Goal: Navigation & Orientation: Find specific page/section

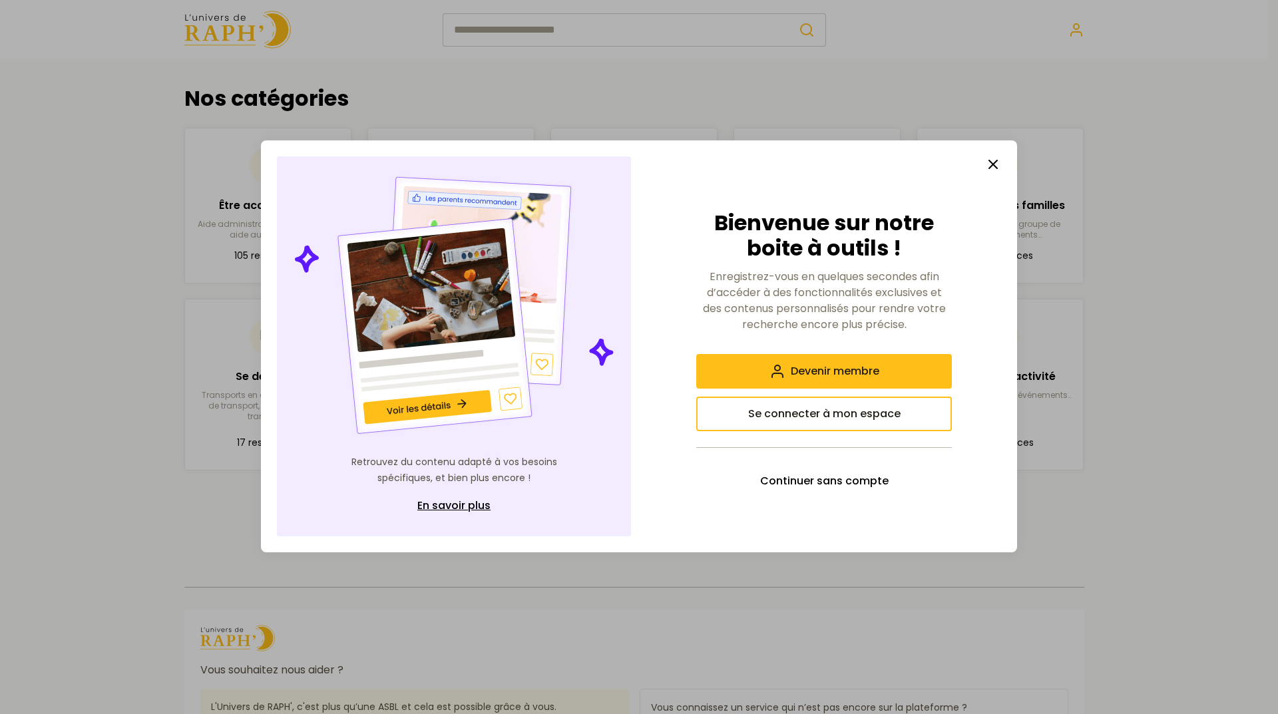
click at [1000, 164] on icon "button" at bounding box center [993, 164] width 16 height 16
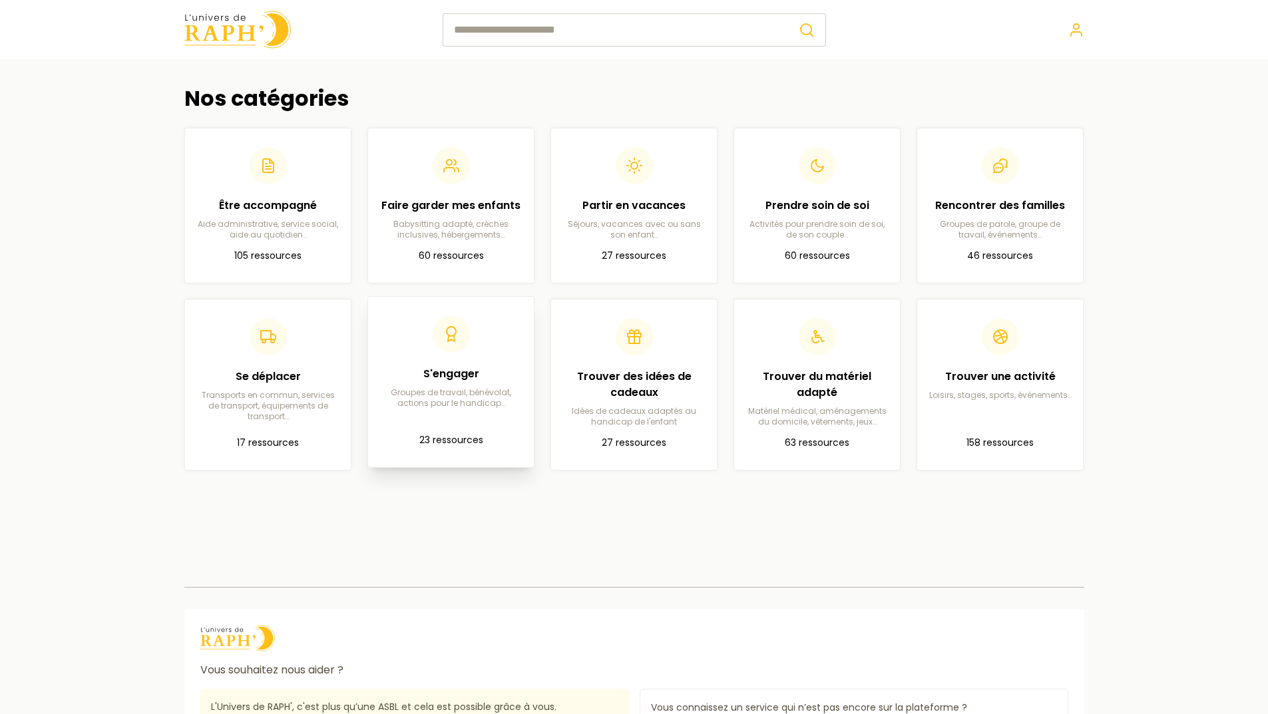
click at [411, 402] on p "Groupes de travail, bénévolat, actions pour le handicap…" at bounding box center [451, 397] width 144 height 21
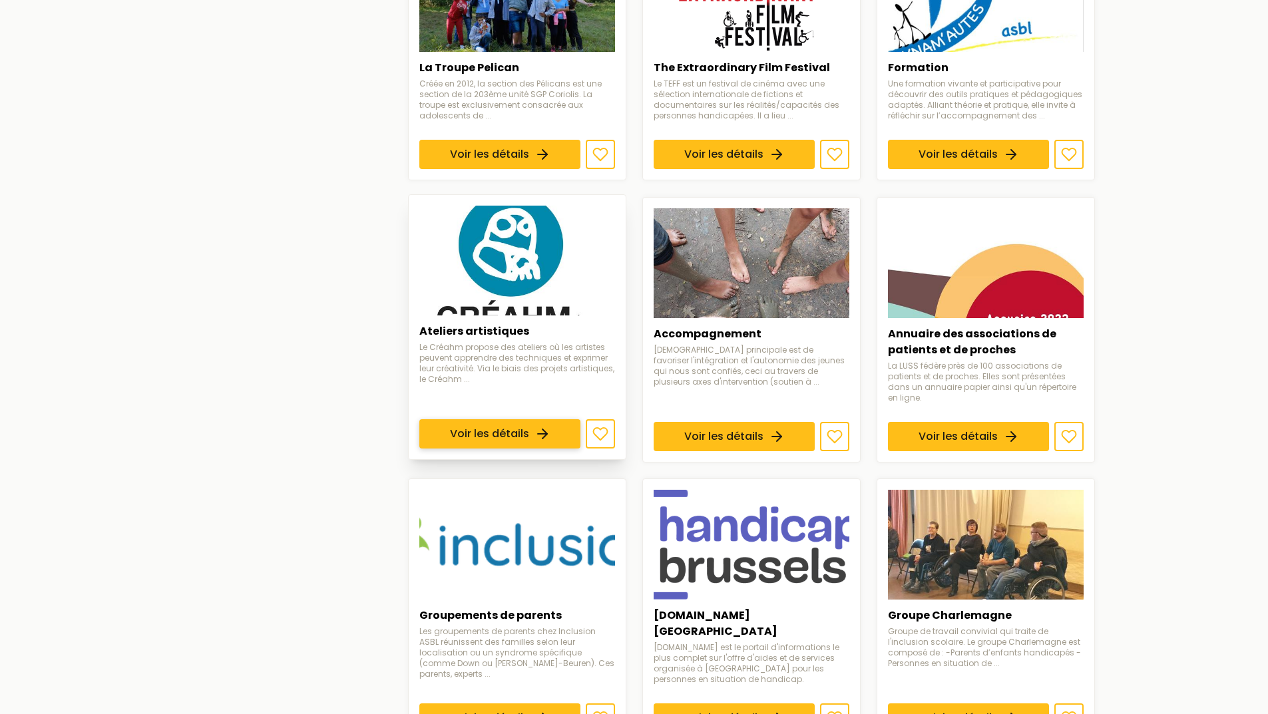
scroll to position [1009, 0]
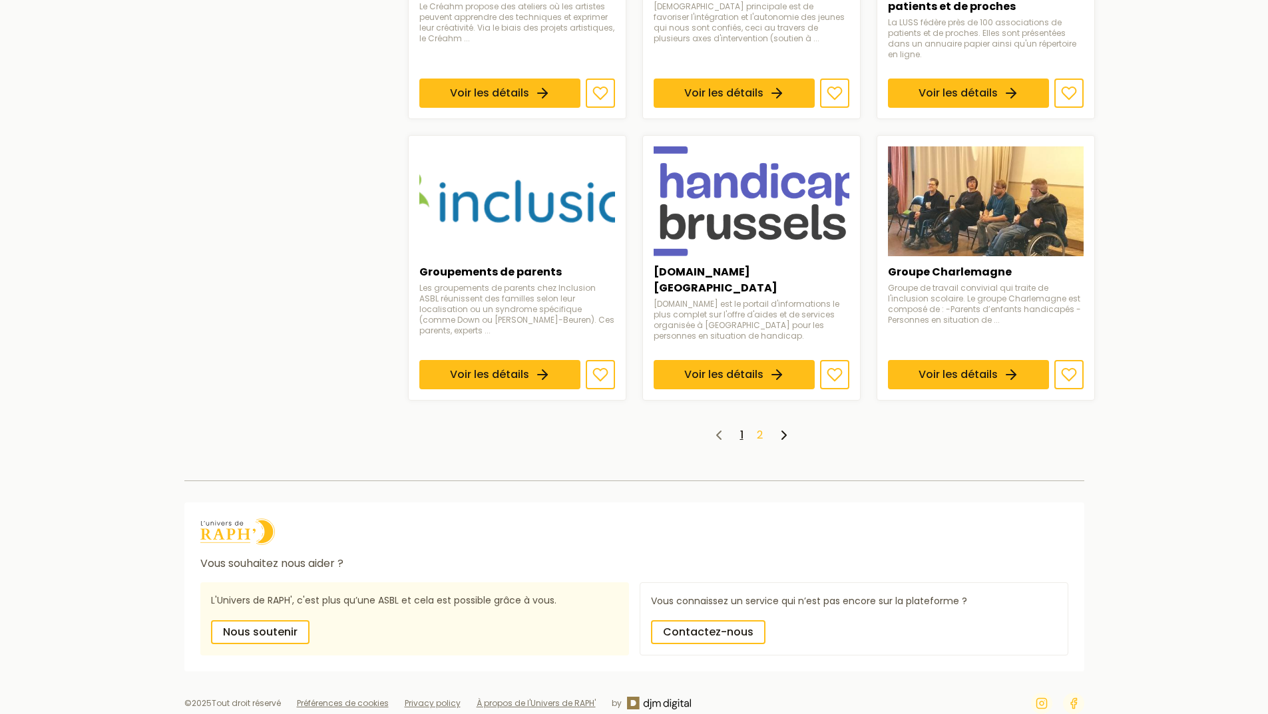
click at [761, 427] on link "2" at bounding box center [760, 434] width 6 height 15
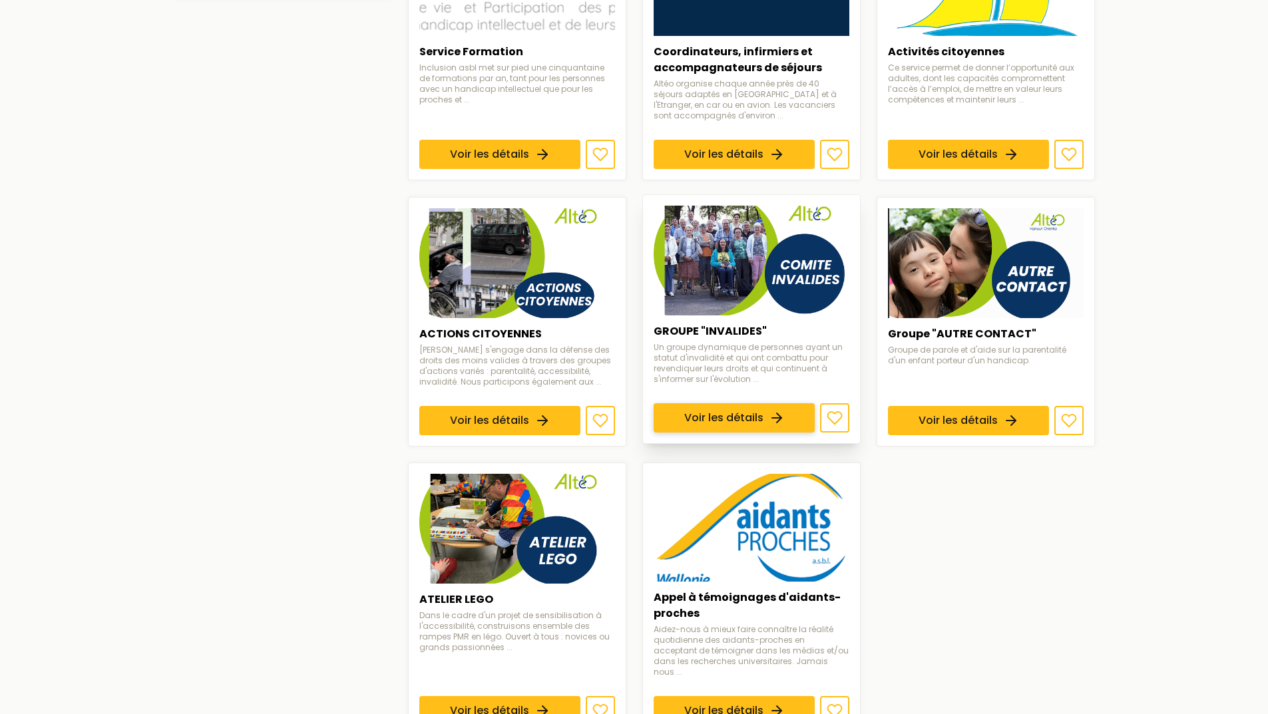
scroll to position [799, 0]
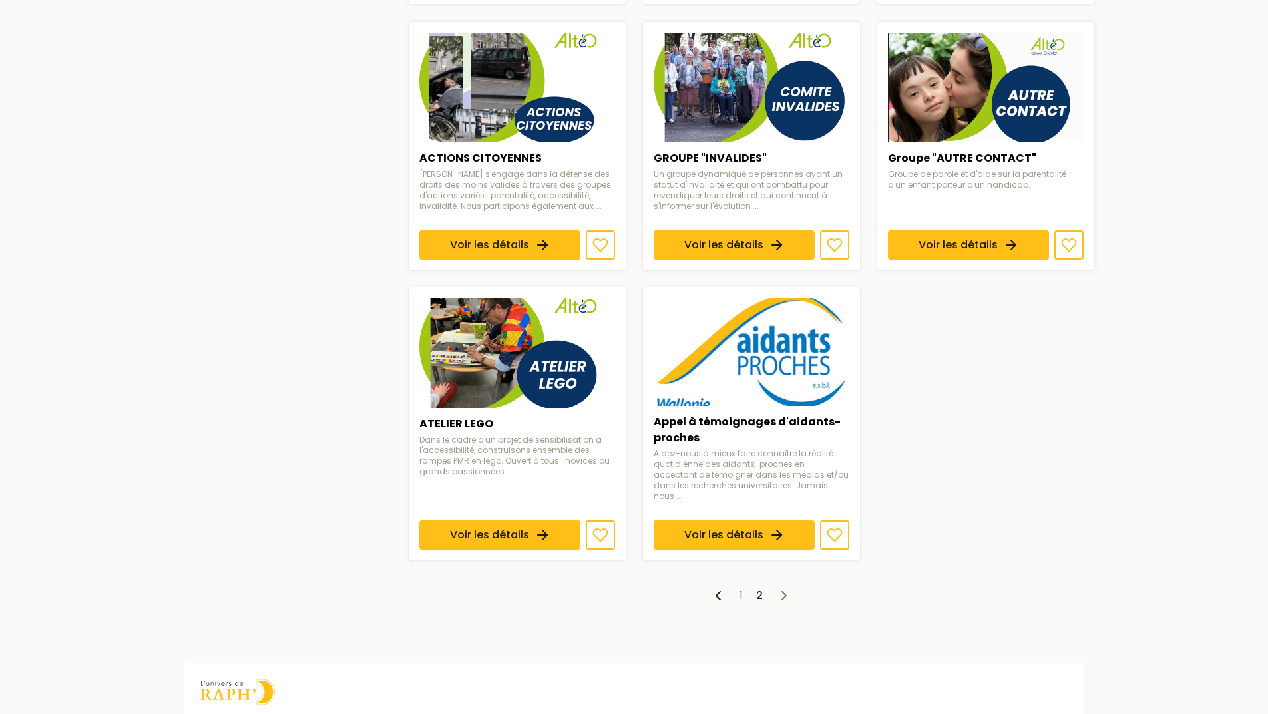
click at [736, 588] on ul "1 2" at bounding box center [751, 596] width 687 height 16
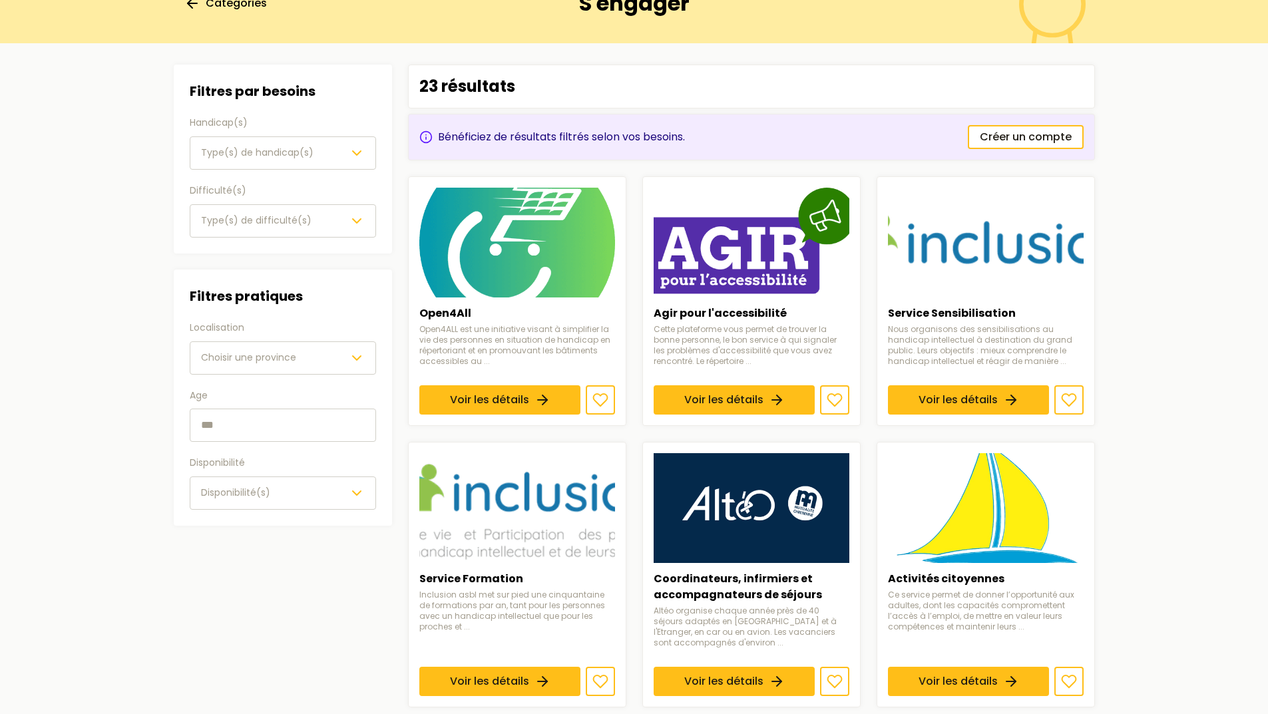
scroll to position [0, 0]
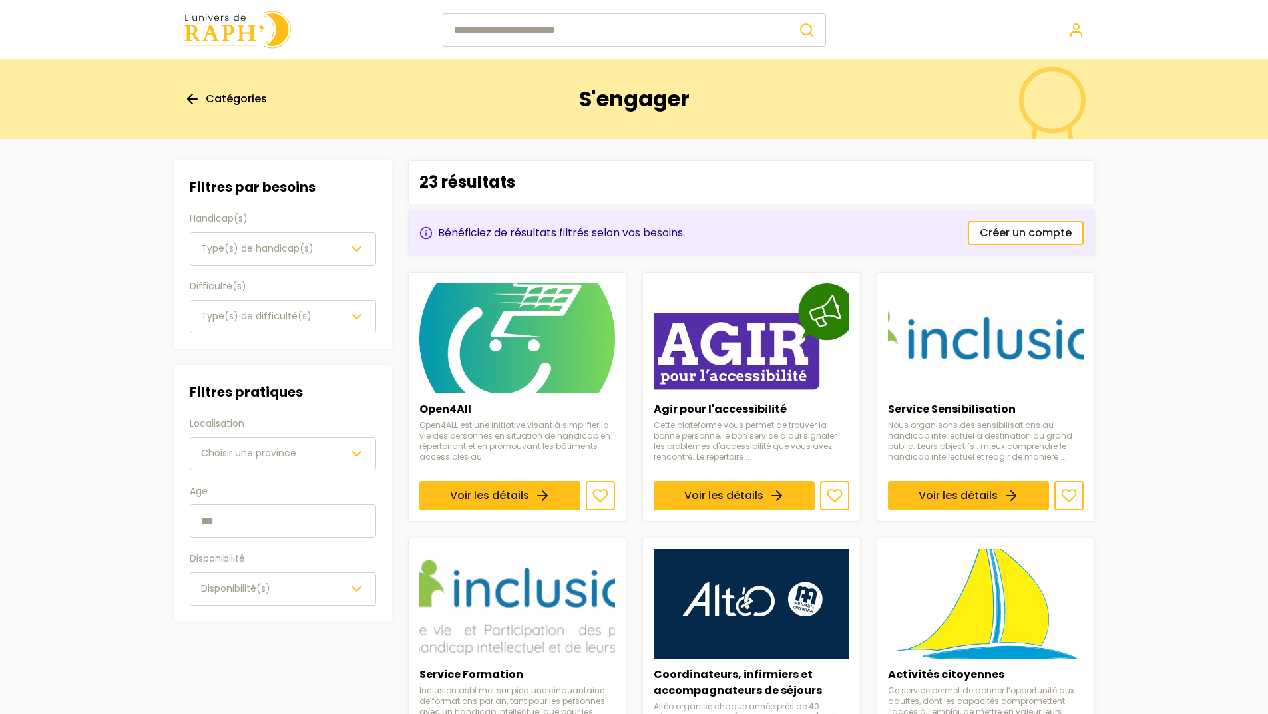
click at [227, 39] on img at bounding box center [237, 30] width 106 height 38
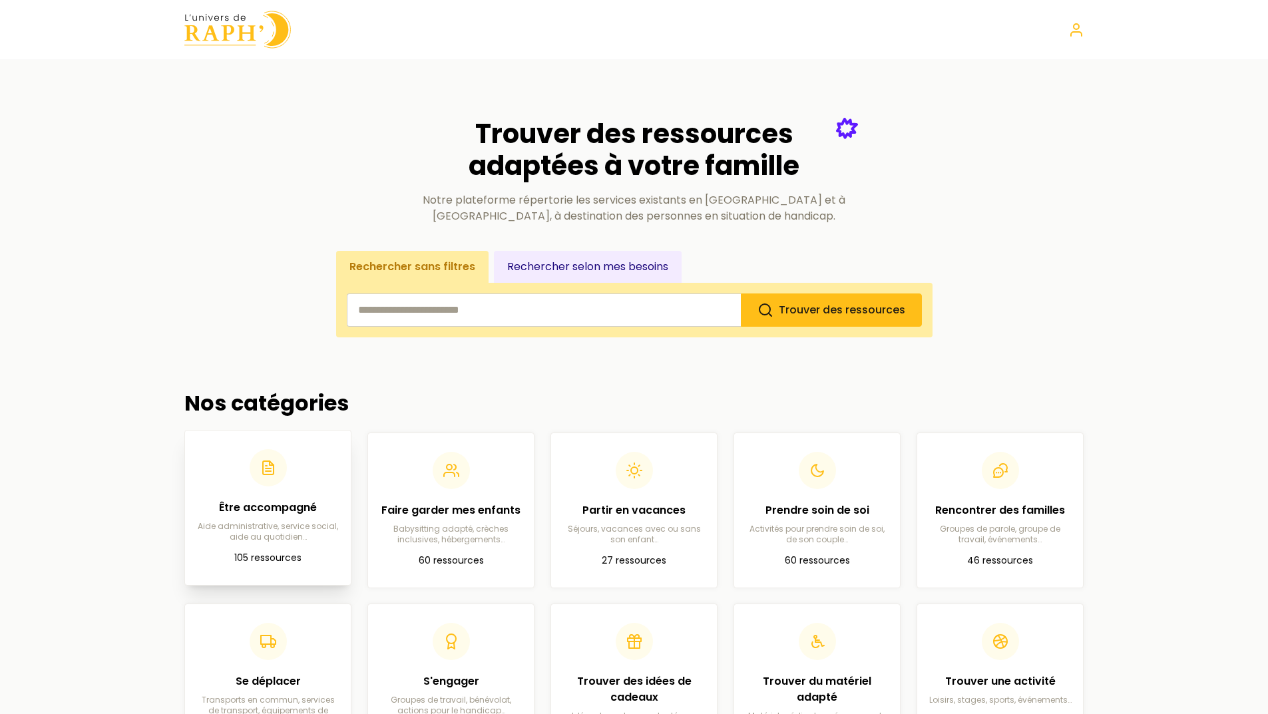
scroll to position [333, 0]
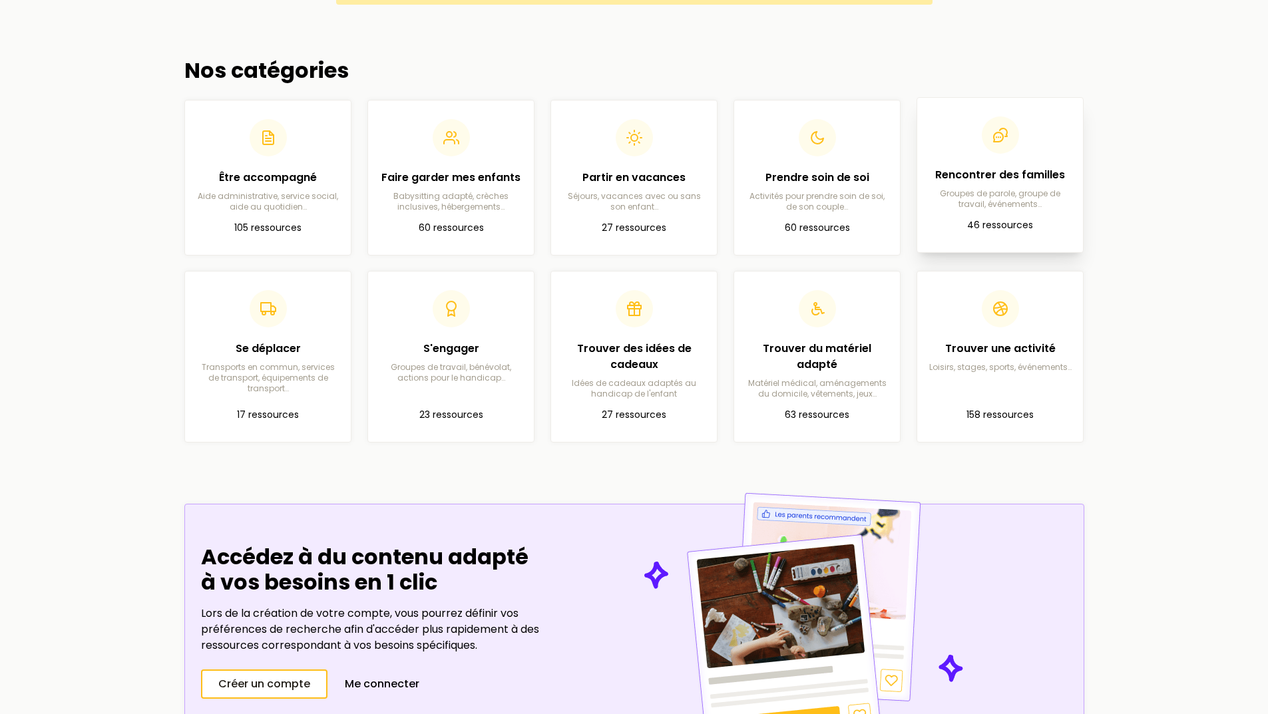
click at [1008, 216] on article "Rencontrer des familles Groupes de parole, groupe de travail, événements… 46 re…" at bounding box center [1000, 174] width 144 height 133
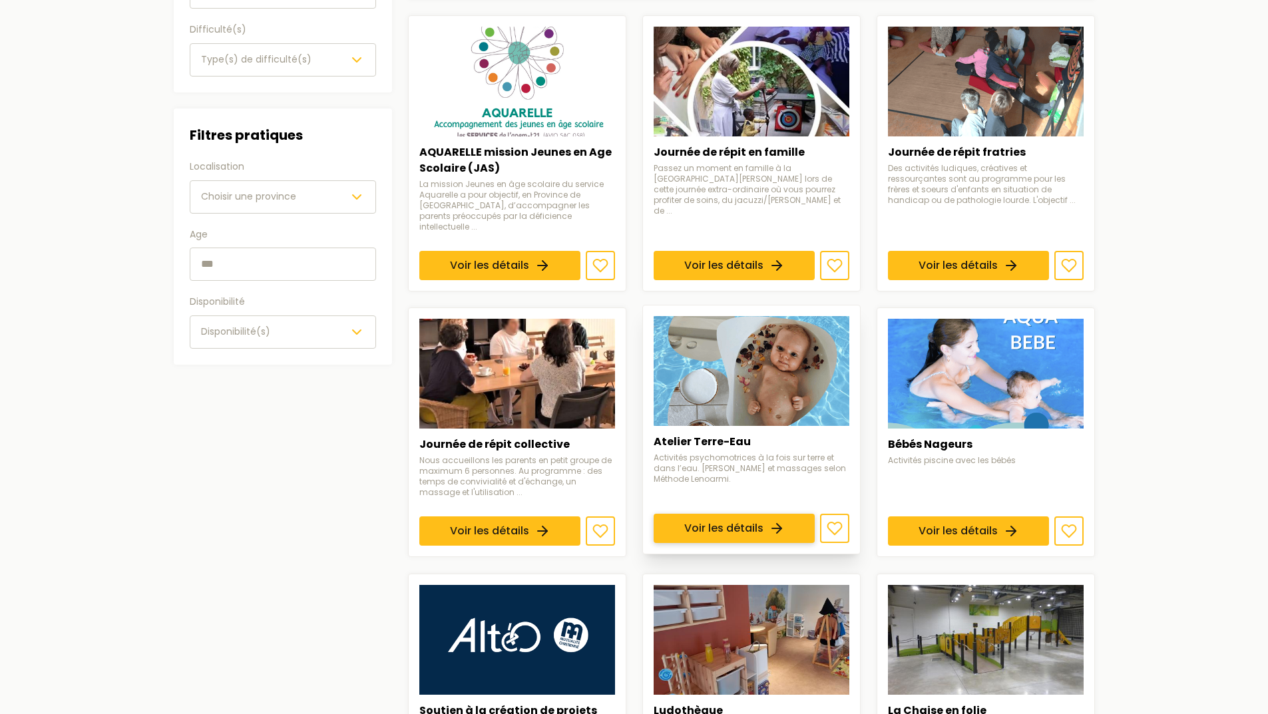
scroll to position [266, 0]
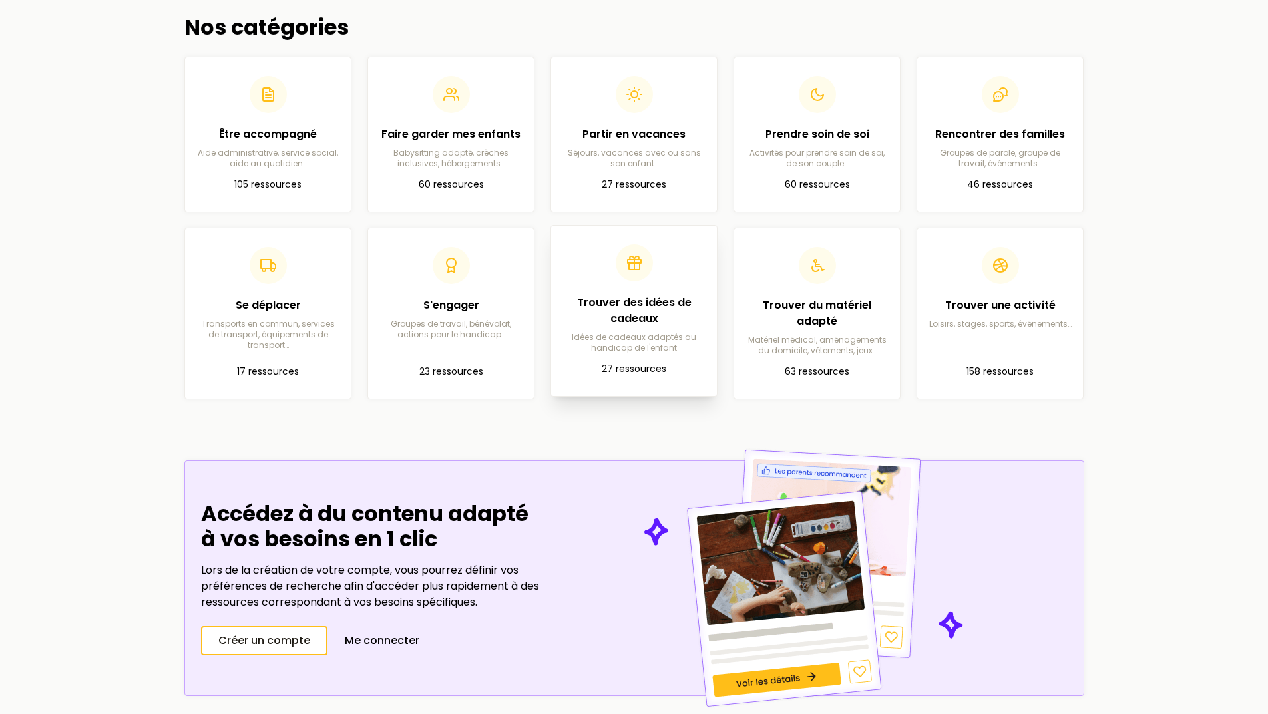
scroll to position [399, 0]
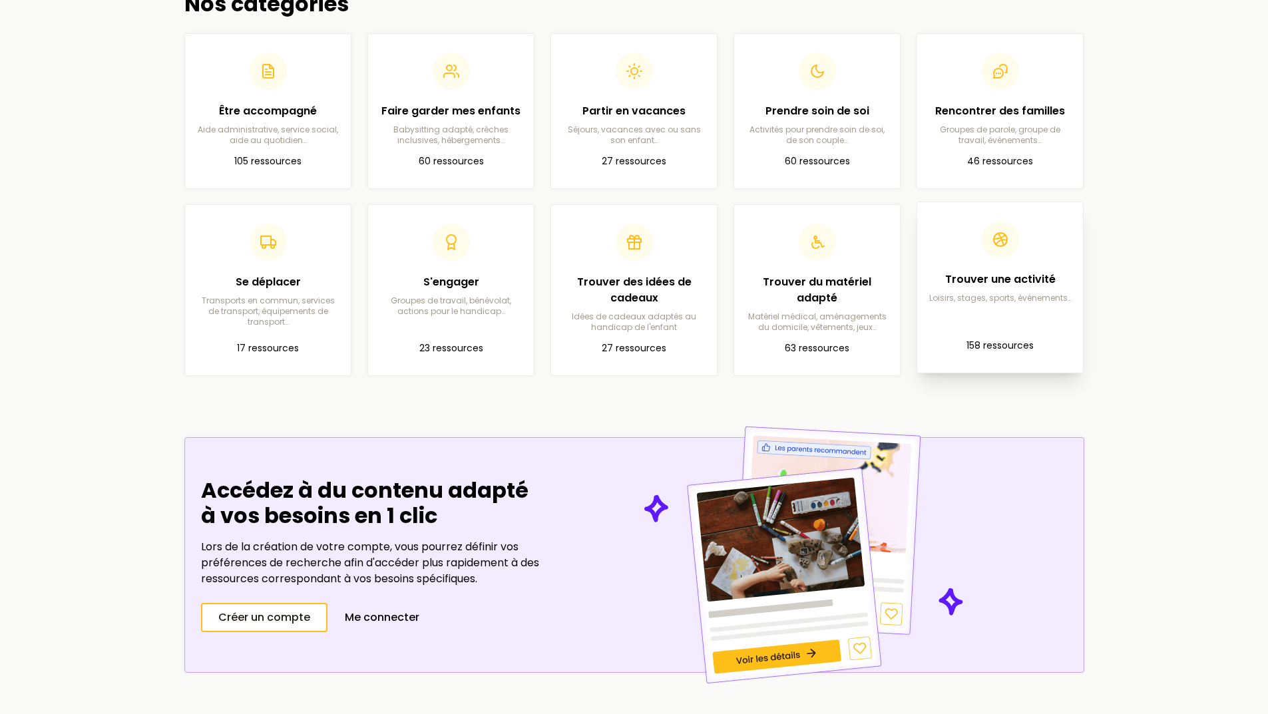
click at [1016, 294] on p "Loisirs, stages, sports, événements…" at bounding box center [1000, 298] width 144 height 11
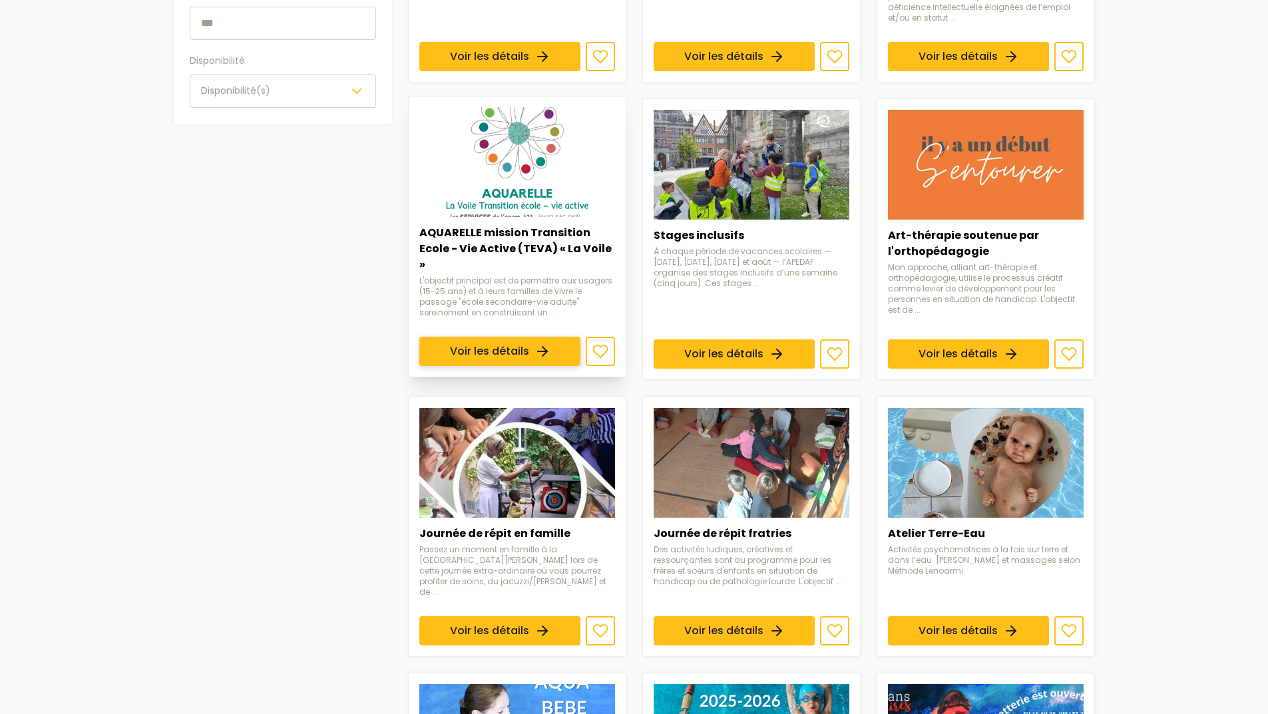
scroll to position [532, 0]
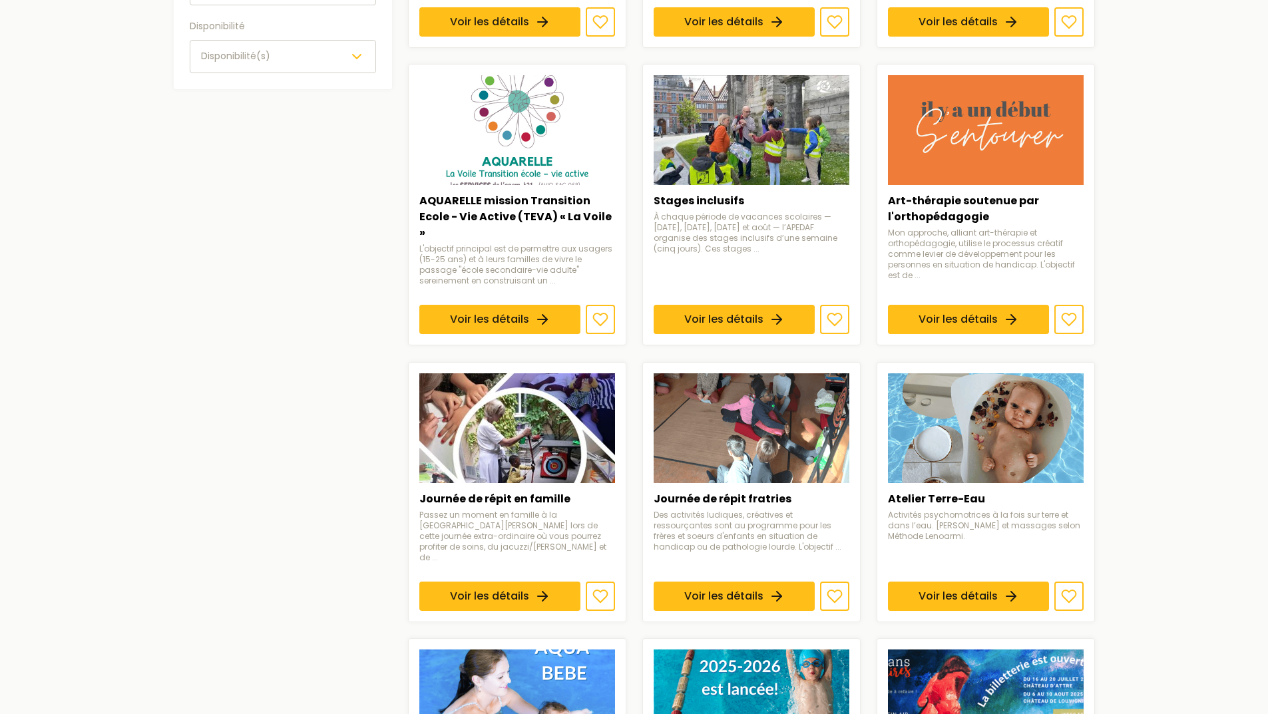
scroll to position [399, 0]
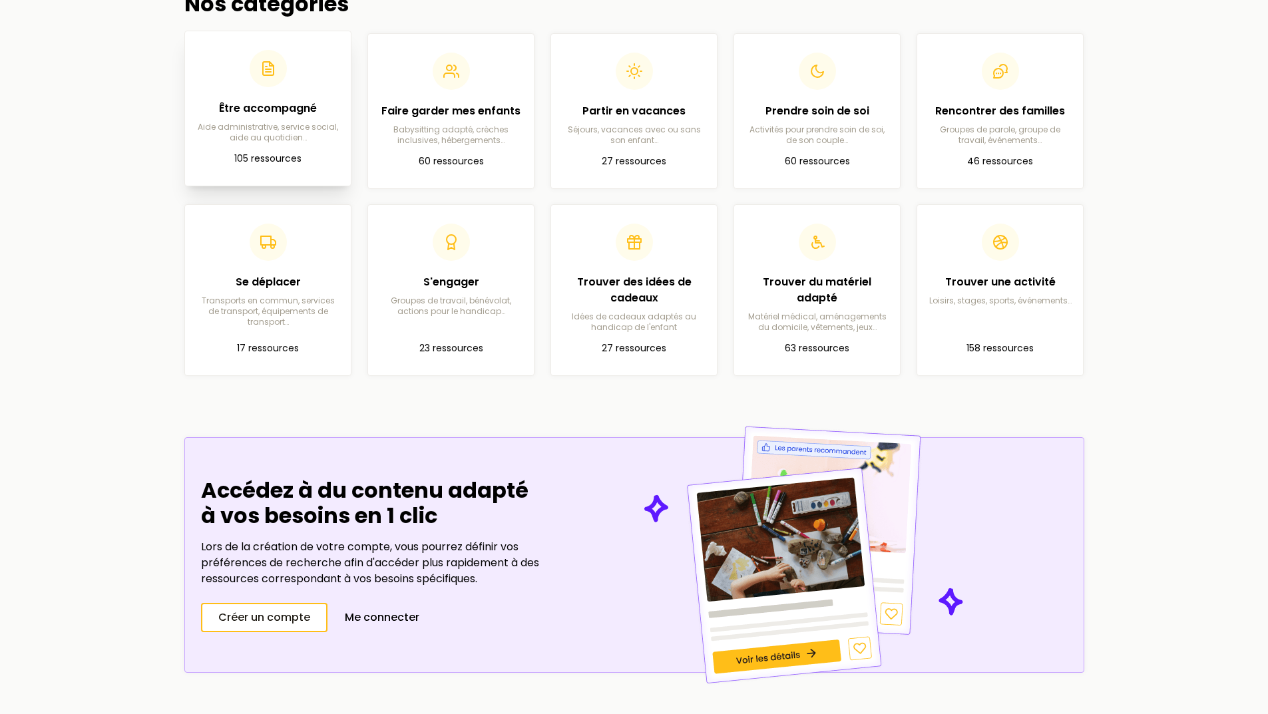
click at [299, 166] on p "105 ressources" at bounding box center [268, 159] width 144 height 16
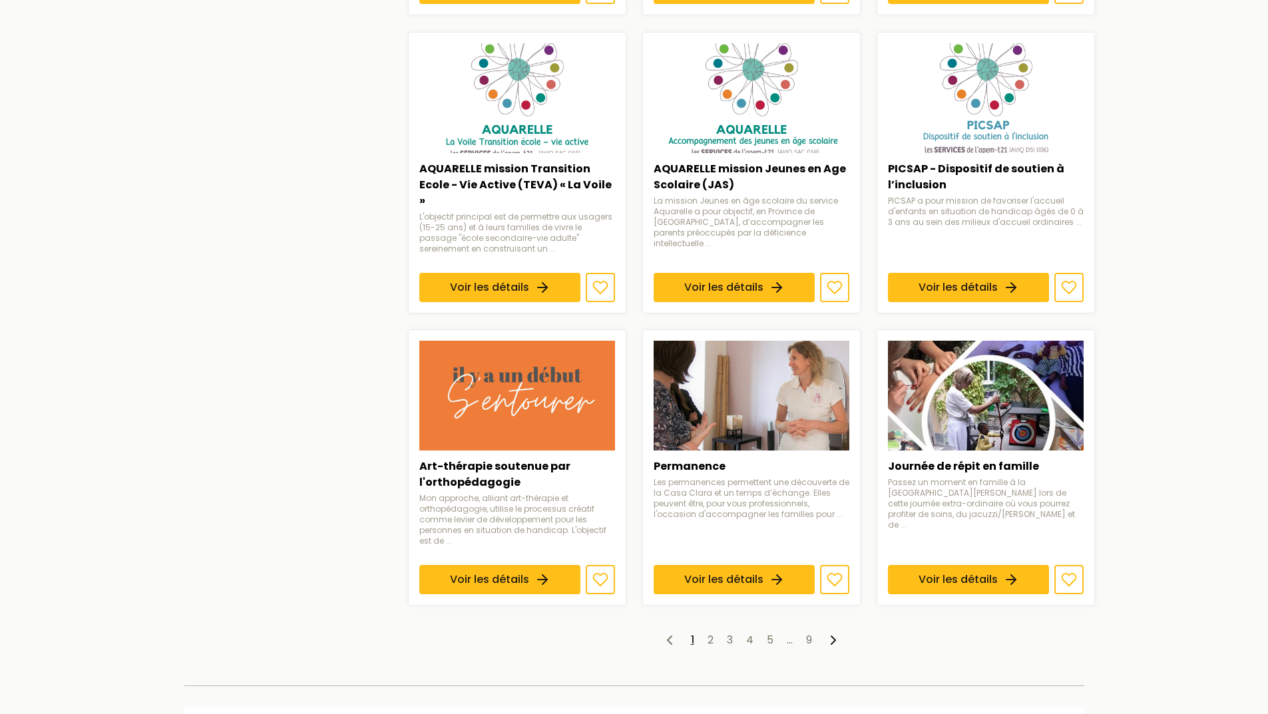
scroll to position [865, 0]
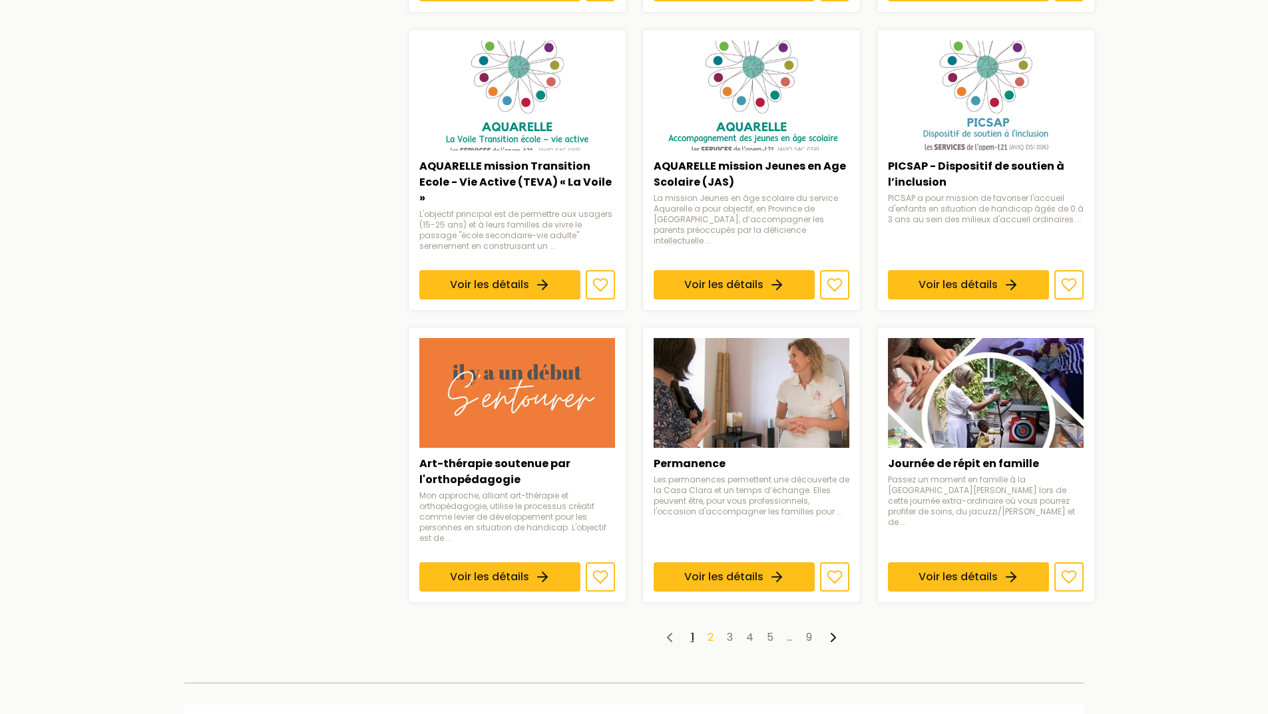
click at [713, 630] on link "2" at bounding box center [711, 637] width 6 height 15
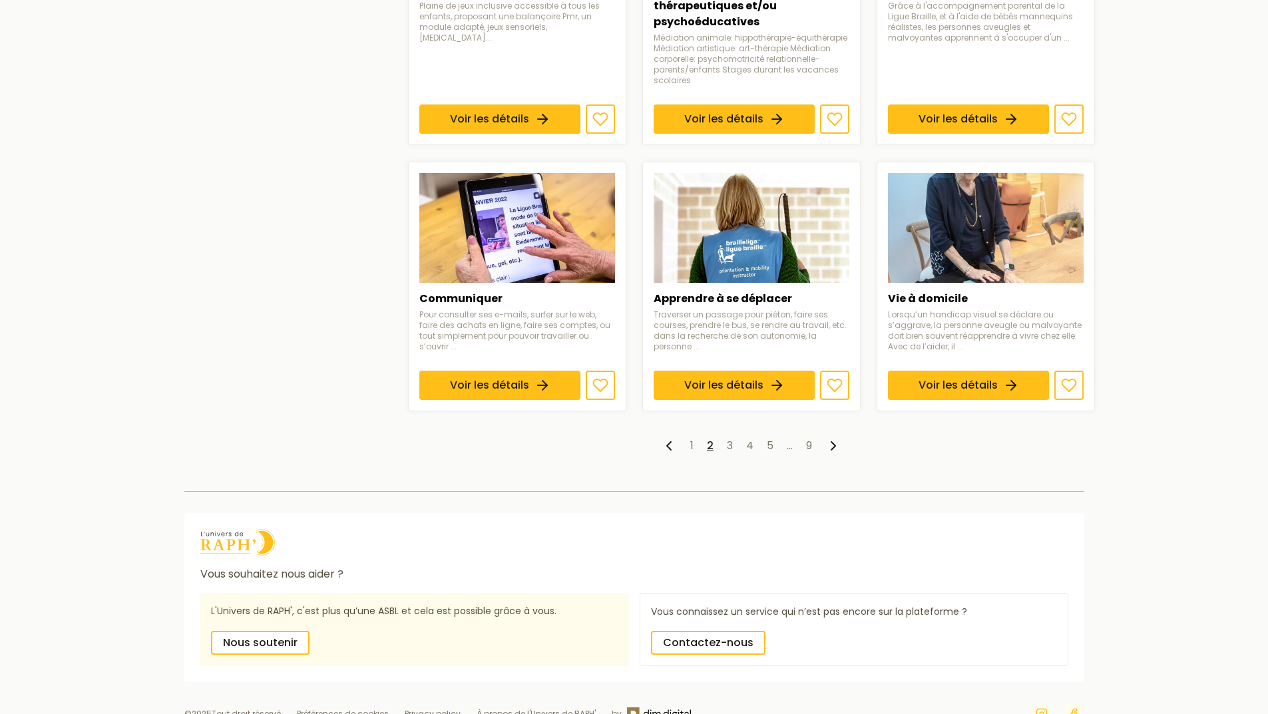
scroll to position [1030, 0]
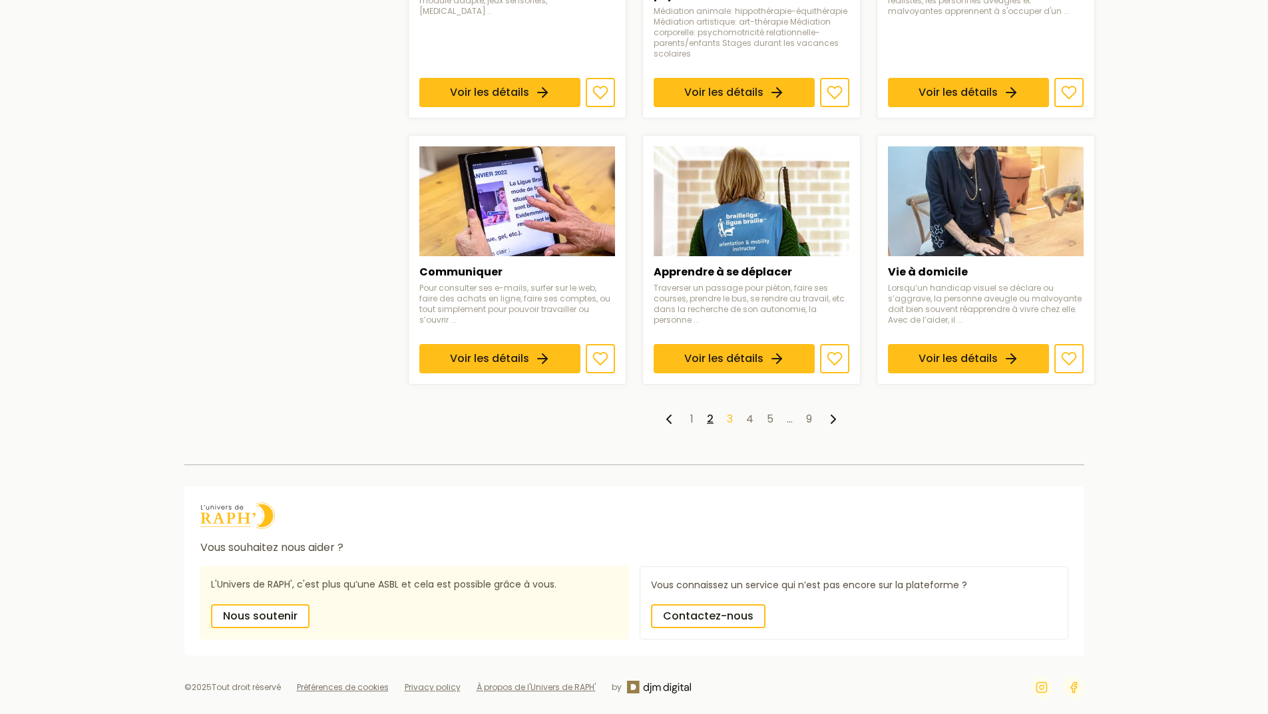
click at [730, 418] on link "3" at bounding box center [730, 418] width 6 height 15
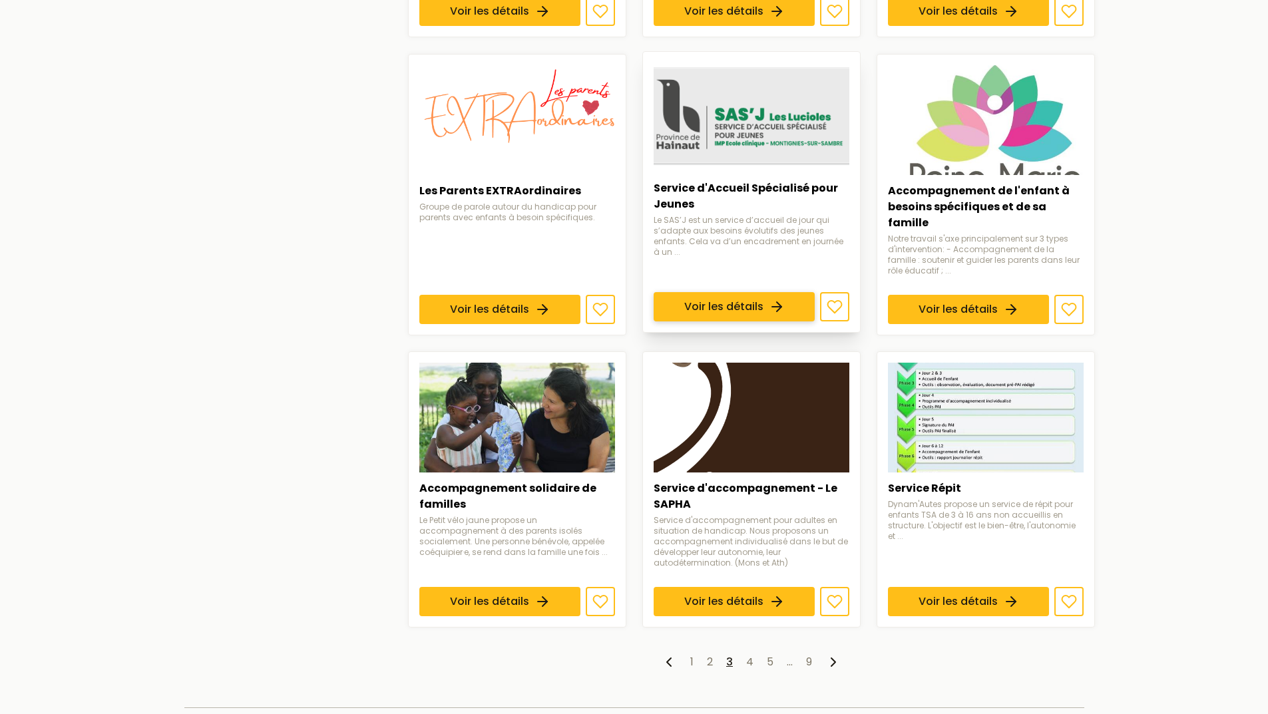
scroll to position [932, 0]
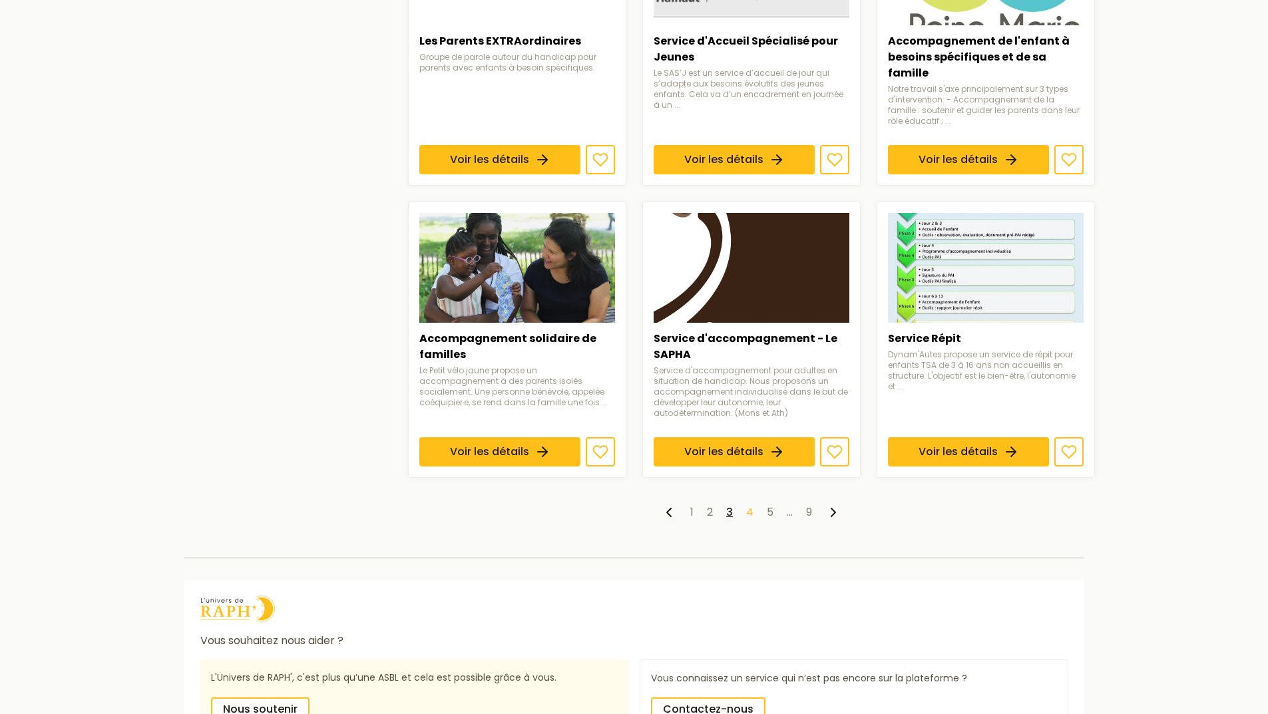
click at [751, 505] on link "4" at bounding box center [749, 512] width 7 height 15
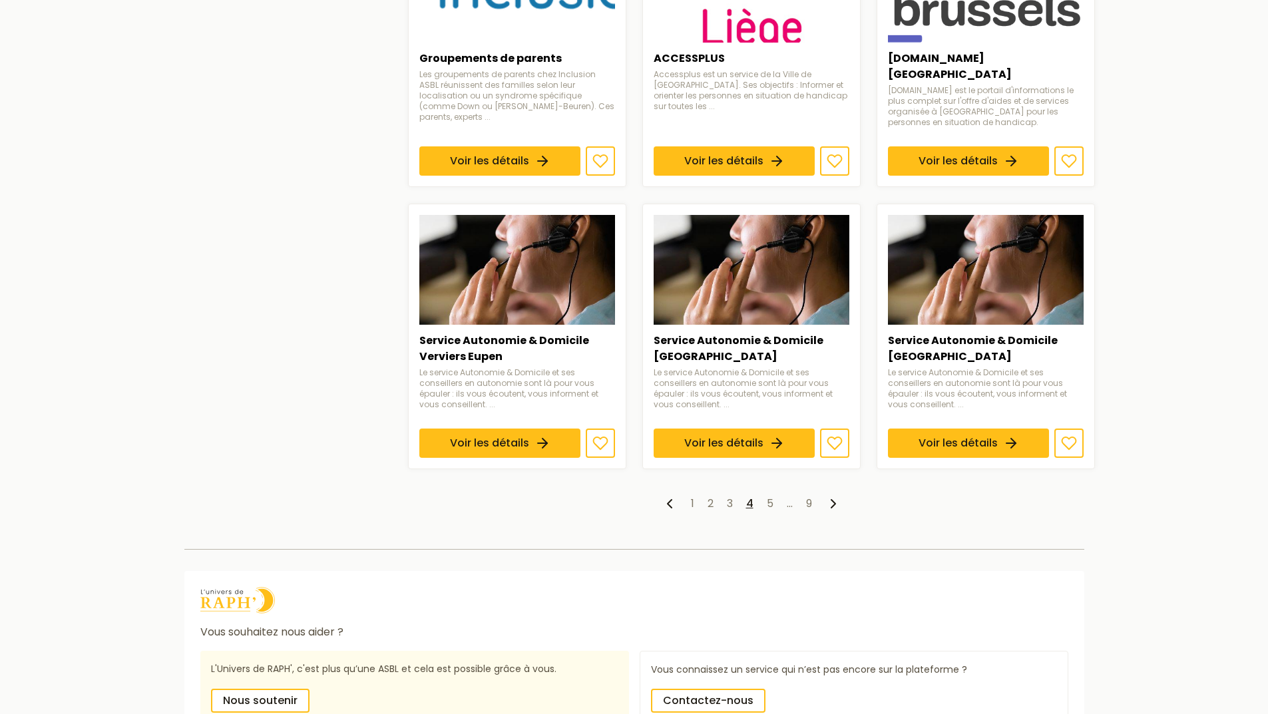
scroll to position [932, 0]
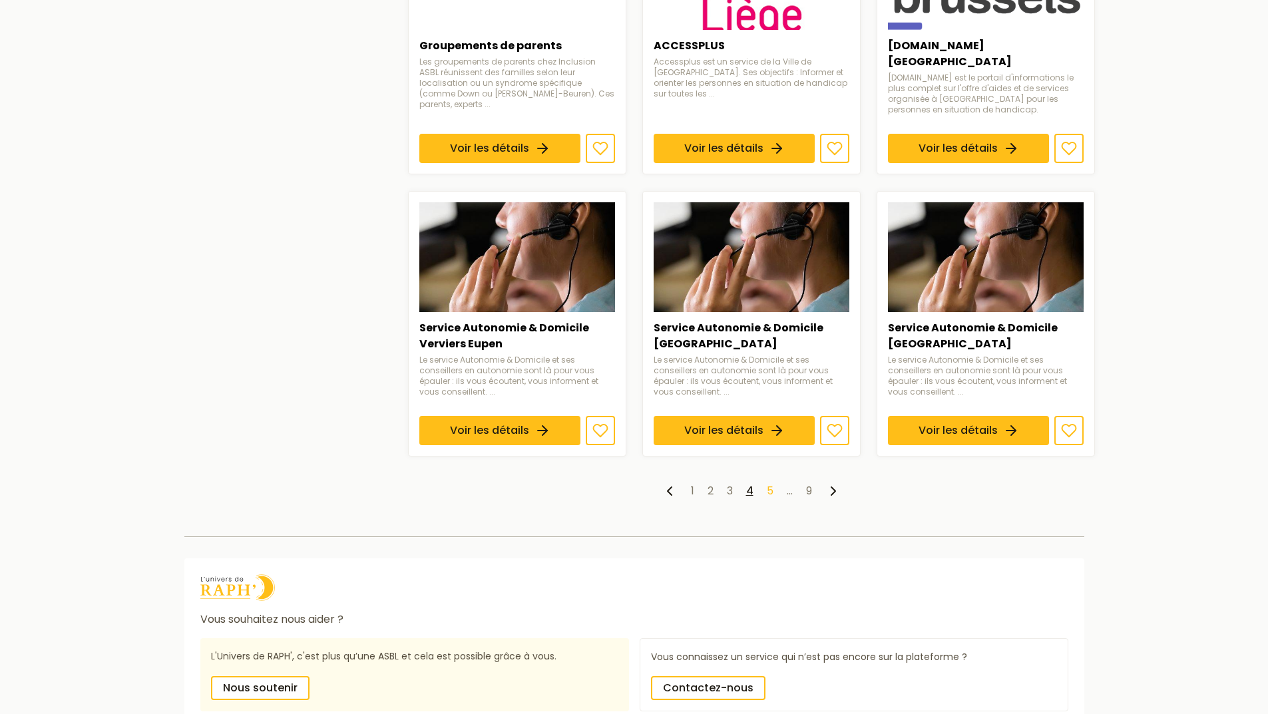
click at [769, 483] on link "5" at bounding box center [770, 490] width 7 height 15
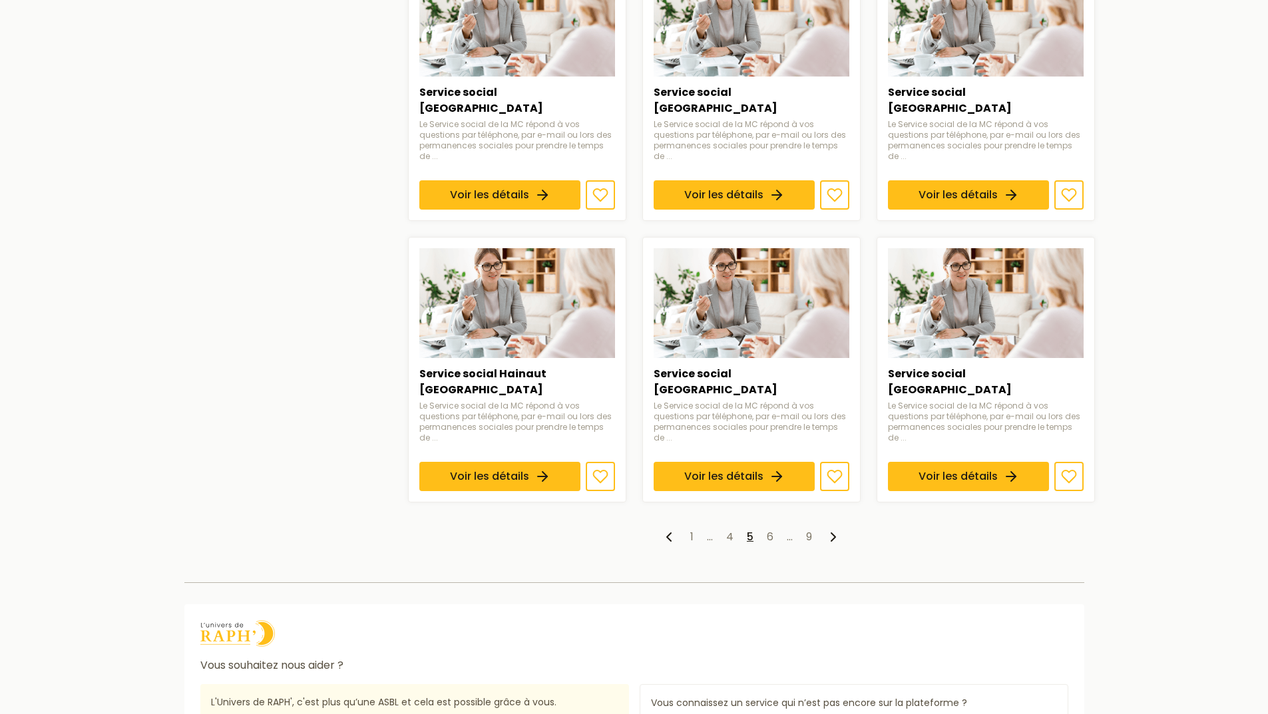
scroll to position [932, 0]
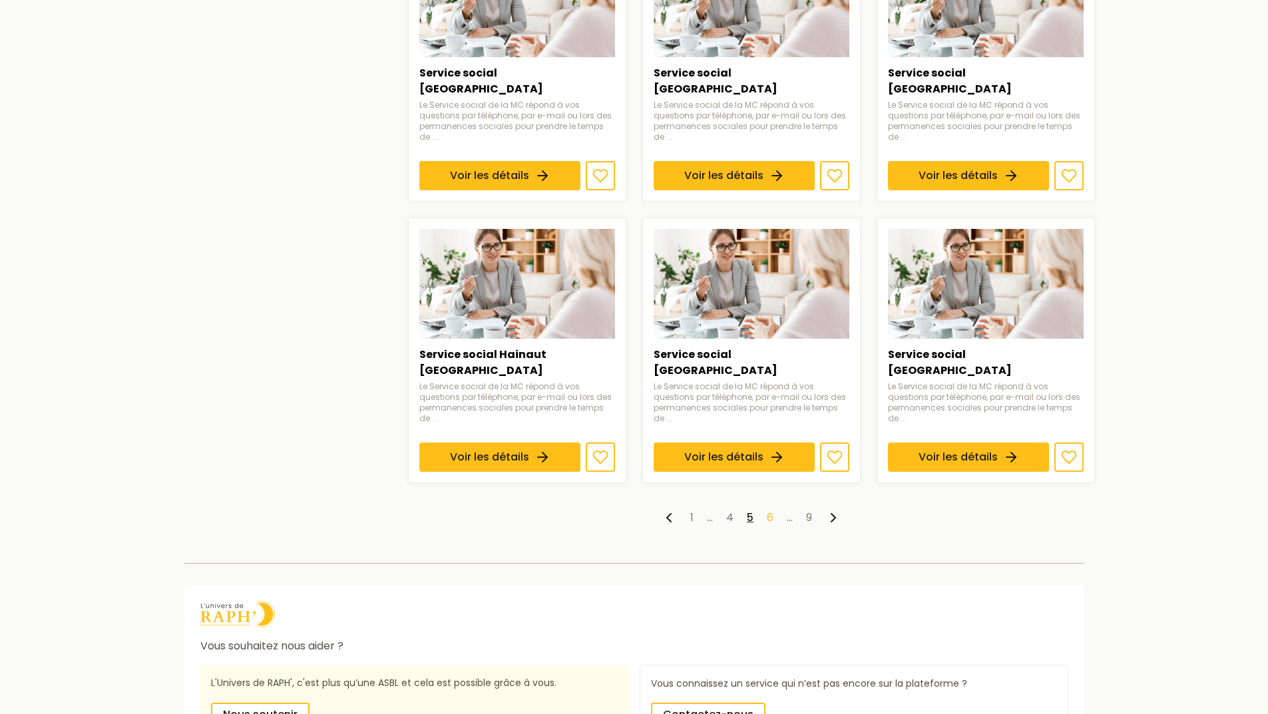
click at [767, 510] on link "6" at bounding box center [770, 517] width 7 height 15
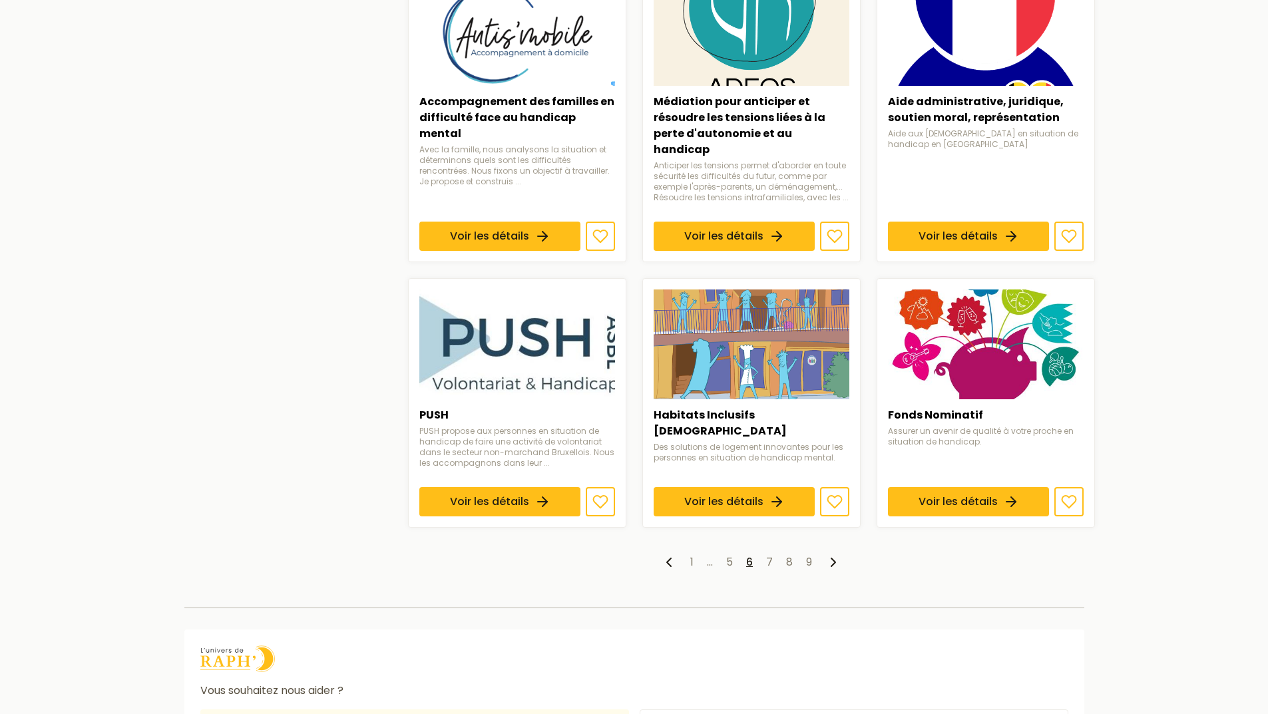
scroll to position [865, 0]
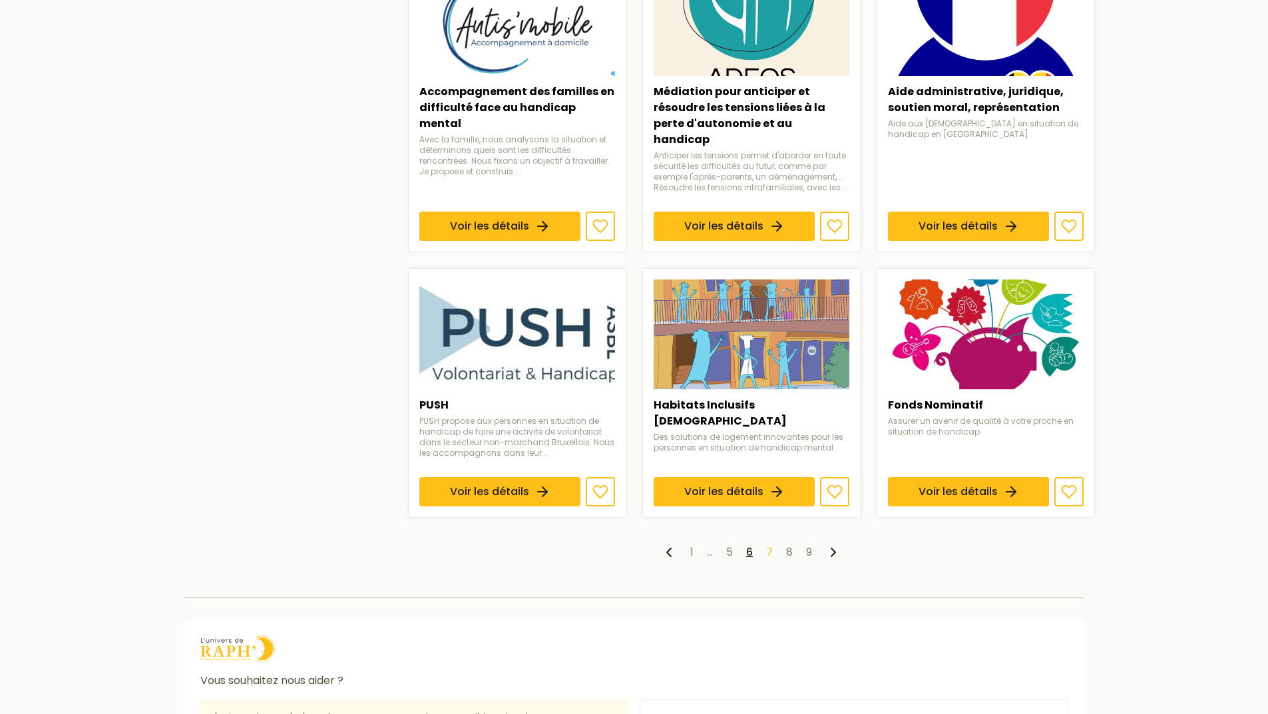
click at [769, 544] on link "7" at bounding box center [769, 551] width 7 height 15
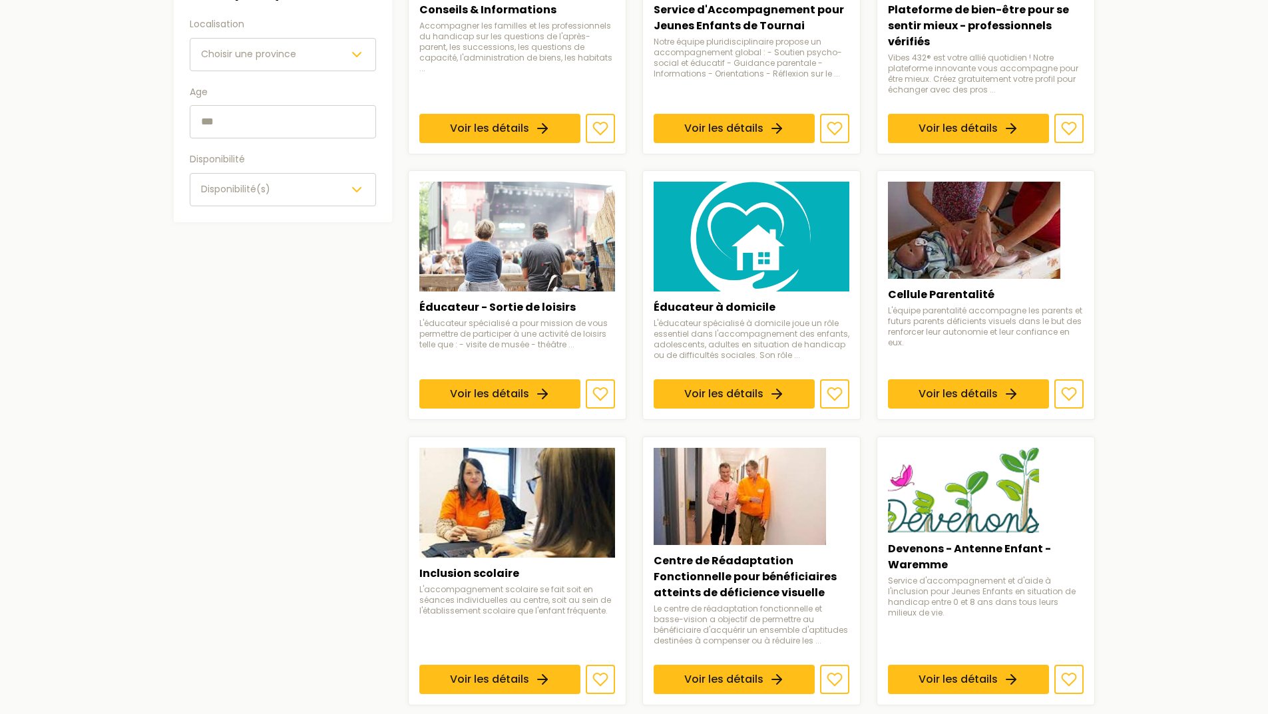
scroll to position [732, 0]
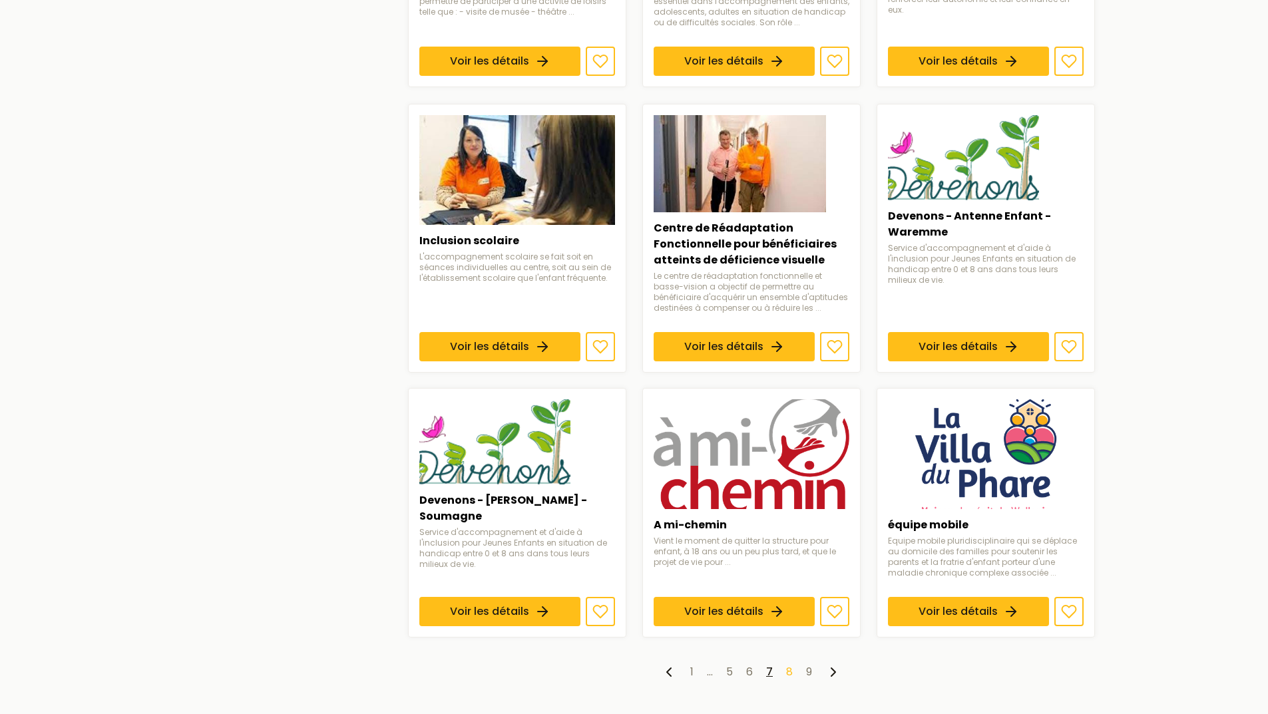
click at [788, 673] on link "8" at bounding box center [789, 671] width 7 height 15
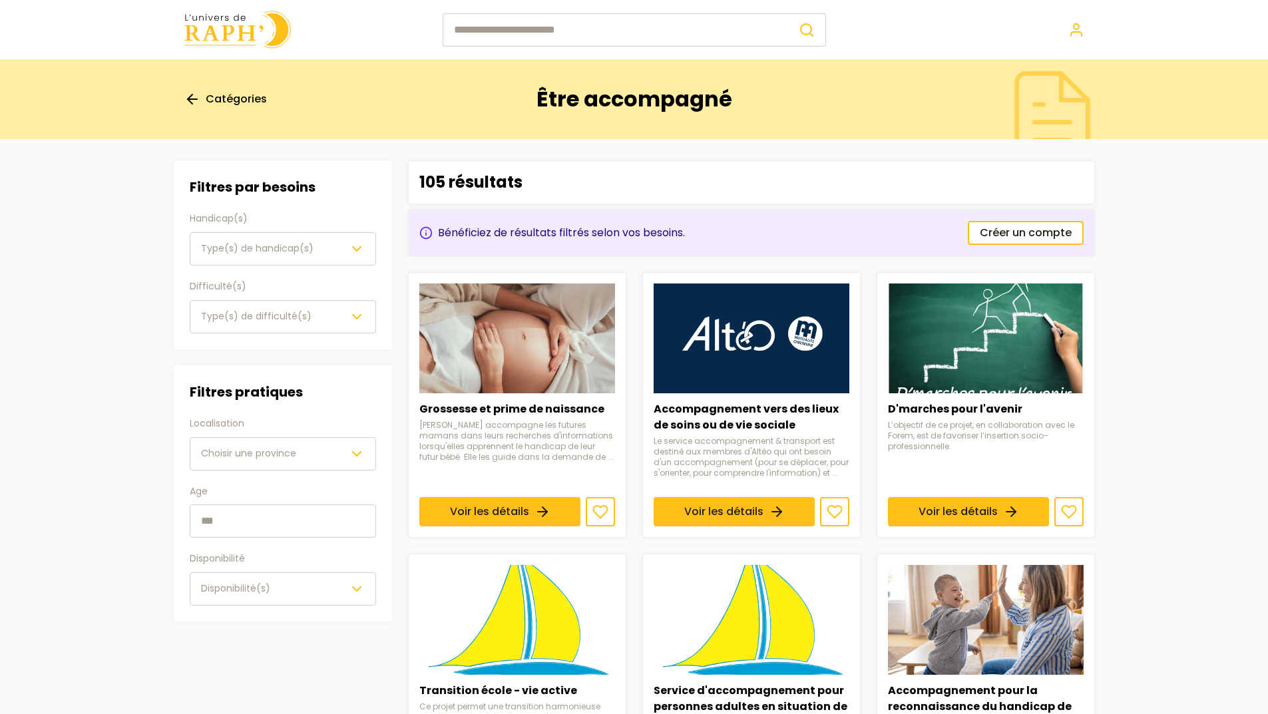
click at [244, 105] on span "Catégories" at bounding box center [236, 99] width 61 height 16
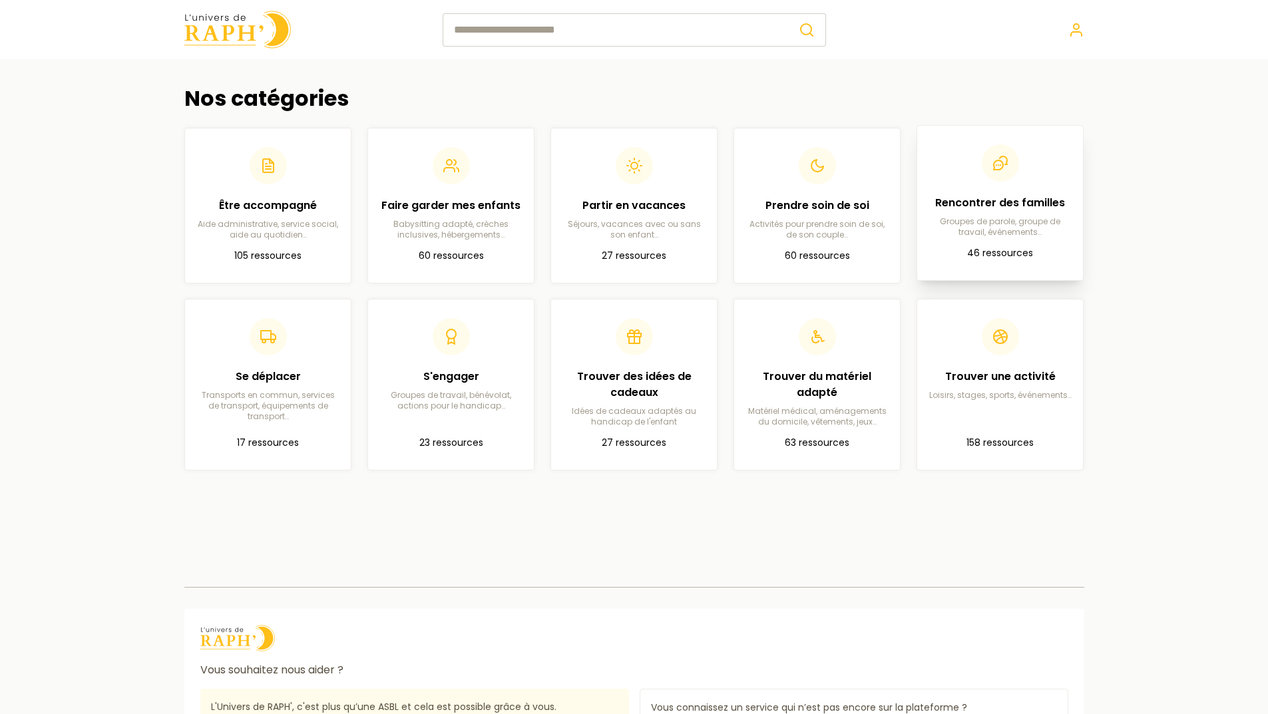
click at [957, 243] on article "Rencontrer des familles Groupes de parole, groupe de travail, événements… 46 re…" at bounding box center [1000, 202] width 144 height 133
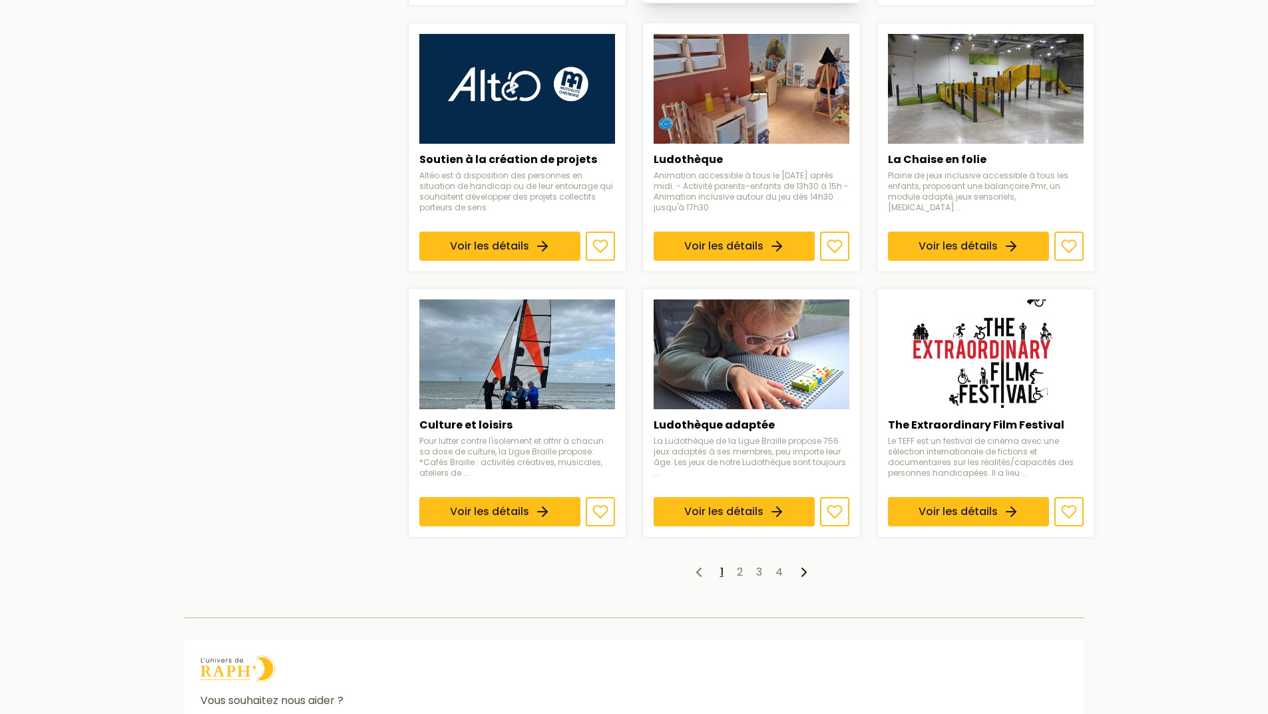
scroll to position [950, 0]
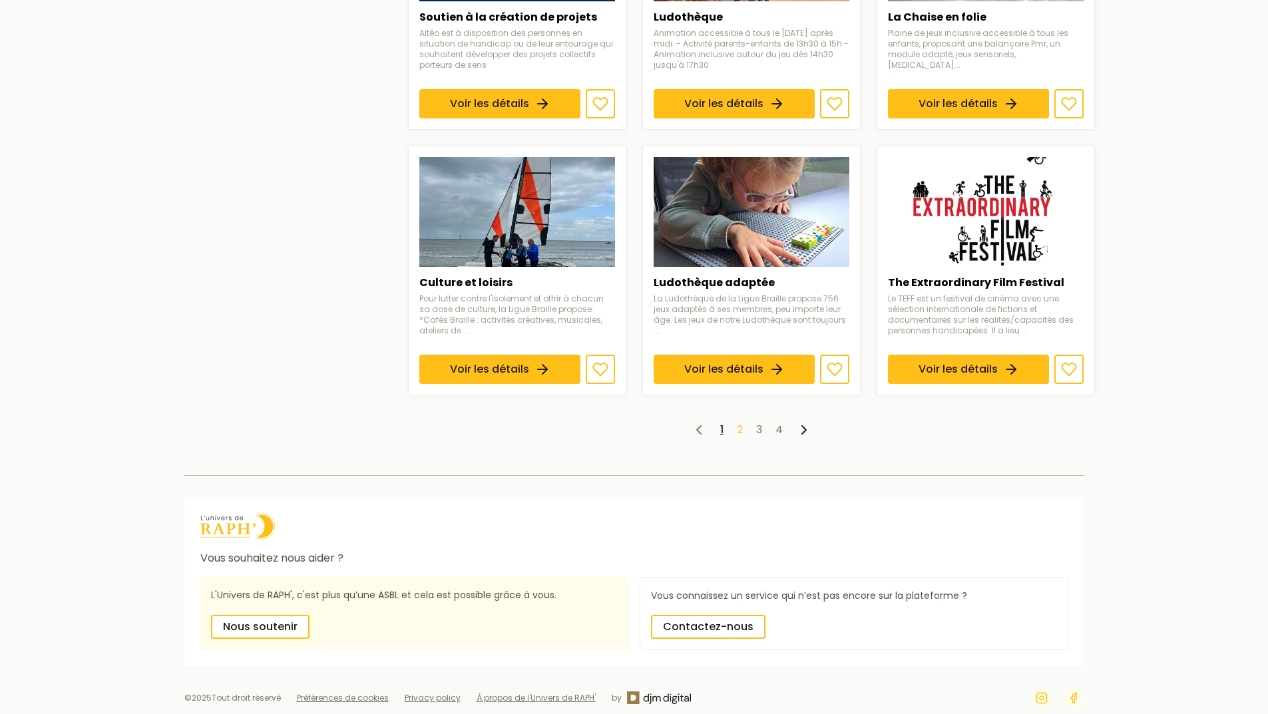
click at [742, 422] on link "2" at bounding box center [740, 429] width 6 height 15
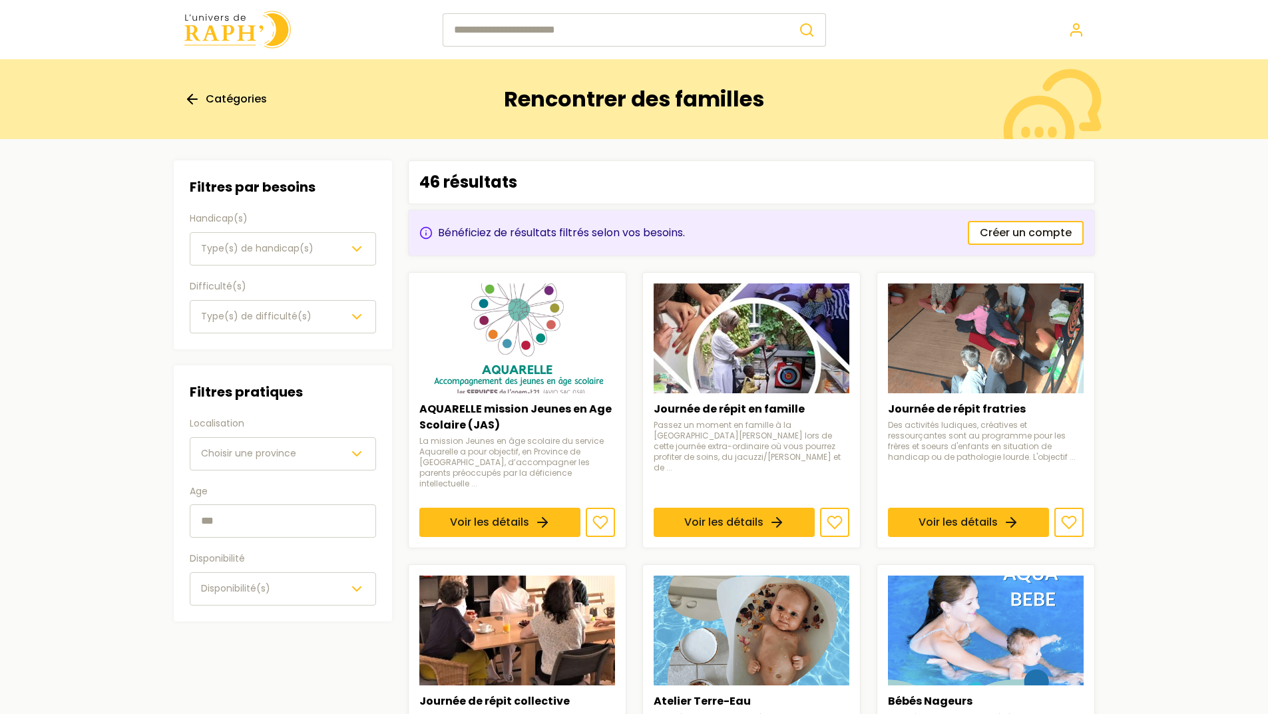
click at [234, 98] on span "Catégories" at bounding box center [236, 99] width 61 height 16
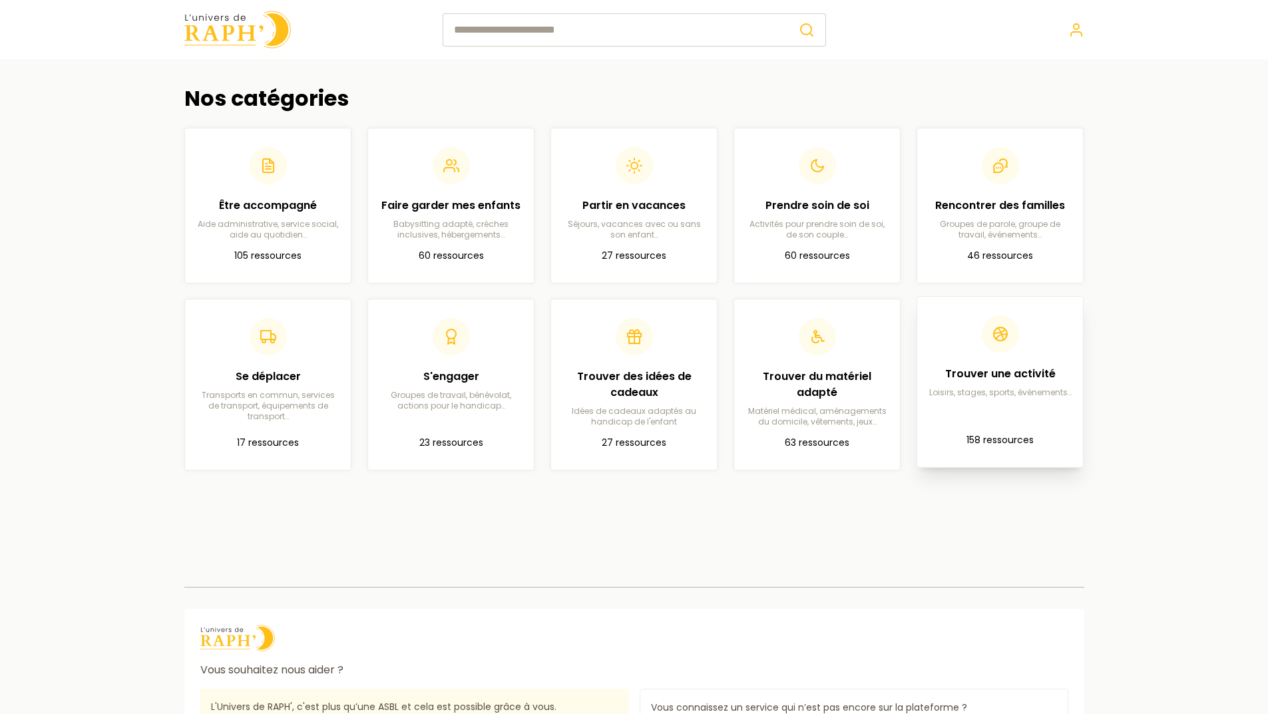
click at [1010, 412] on article "Trouver une activité Loisirs, stages, sports, événements… 158 ressources" at bounding box center [1000, 382] width 144 height 149
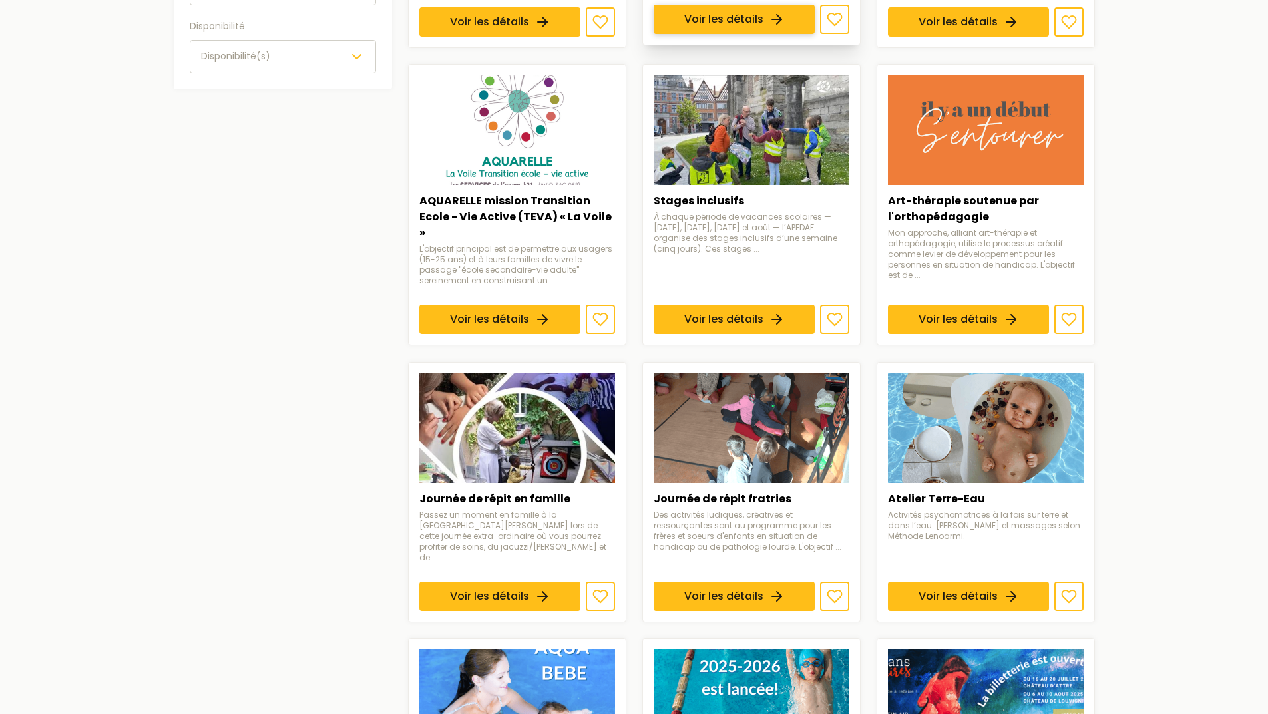
scroll to position [932, 0]
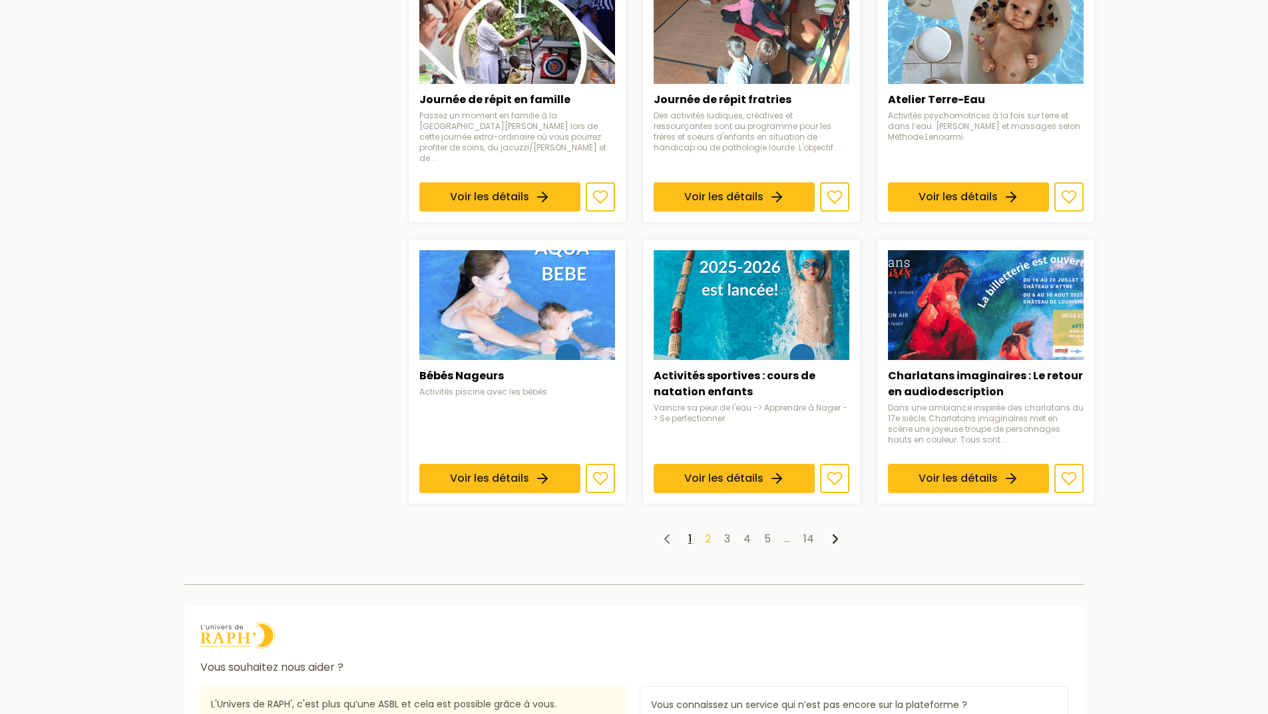
click at [707, 531] on link "2" at bounding box center [708, 538] width 6 height 15
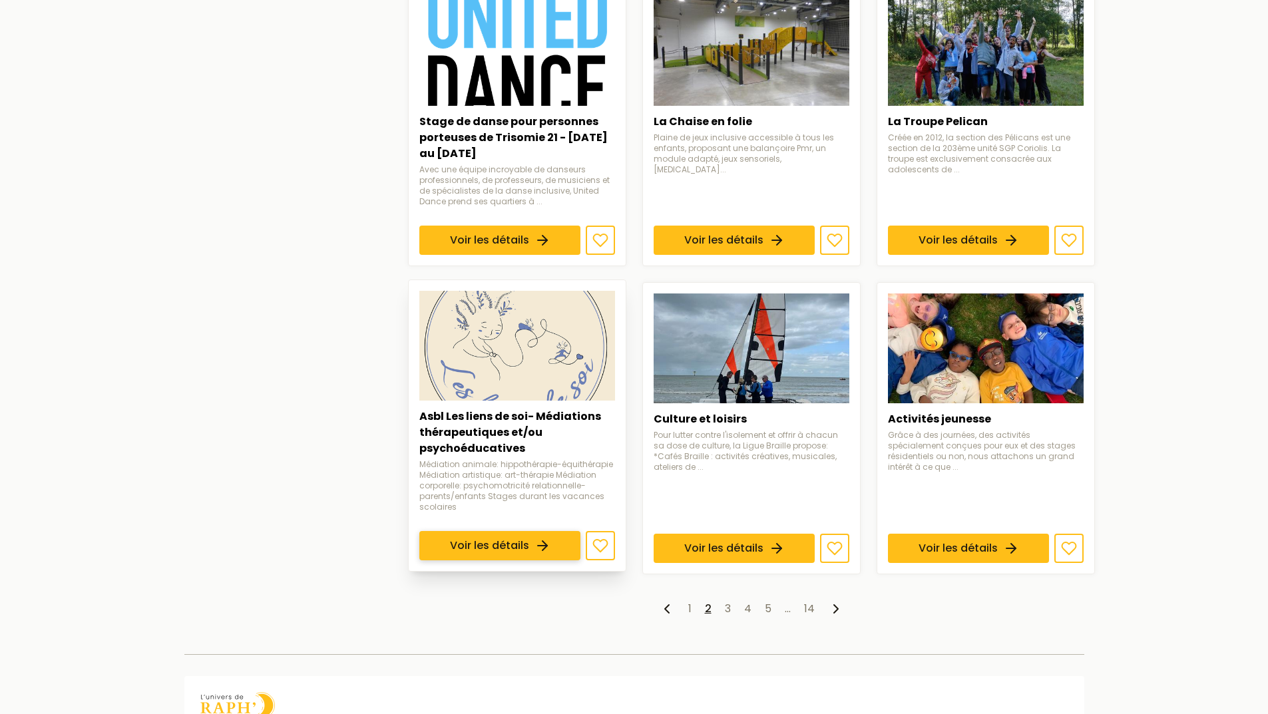
scroll to position [1014, 0]
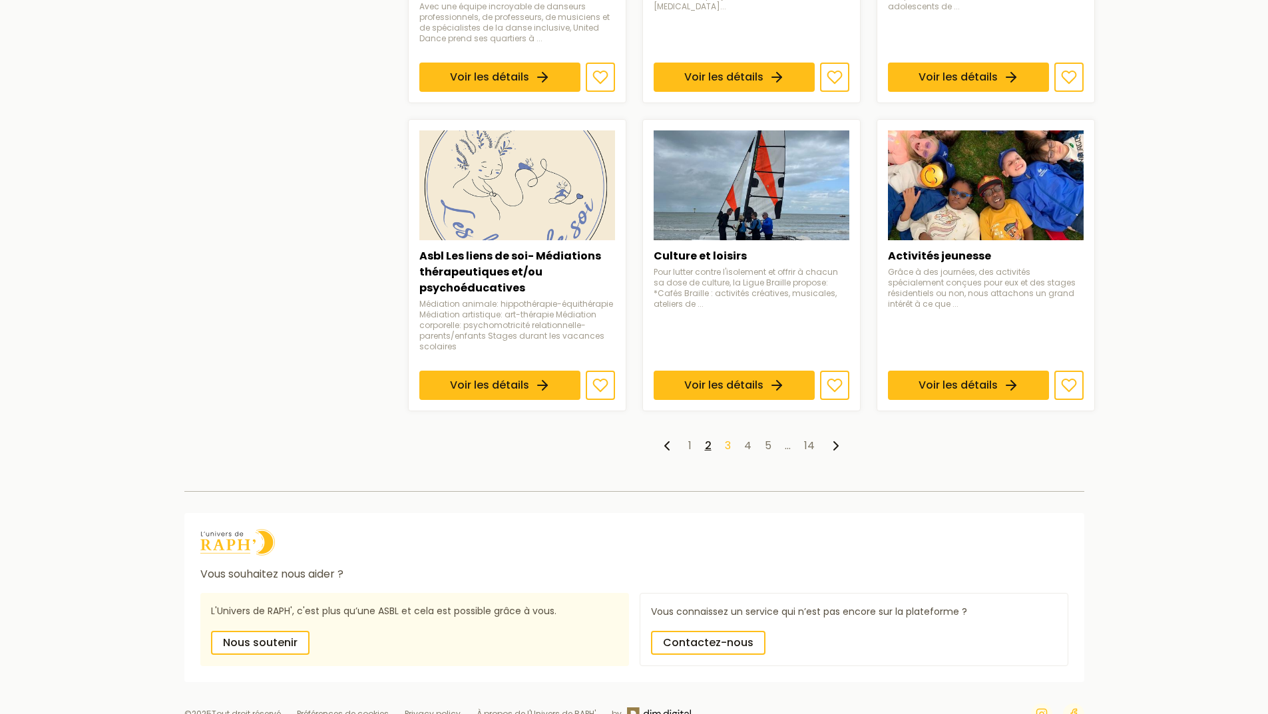
click at [730, 438] on link "3" at bounding box center [728, 445] width 6 height 15
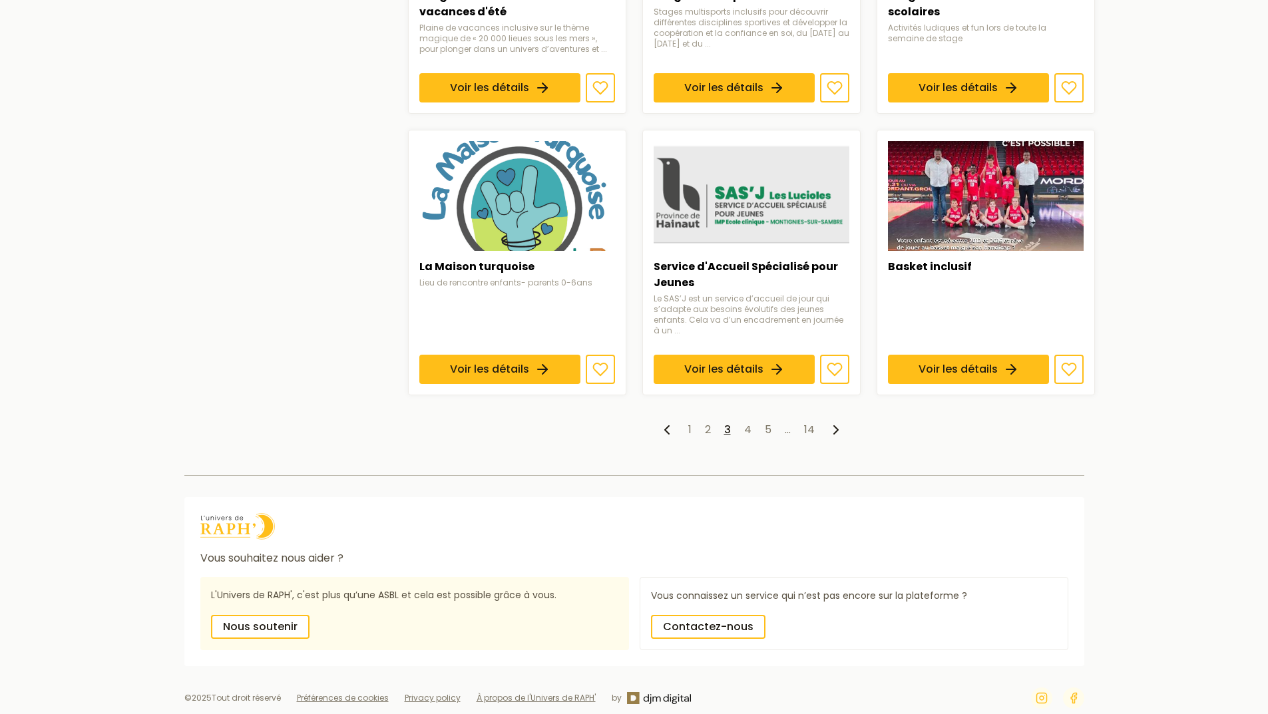
scroll to position [972, 0]
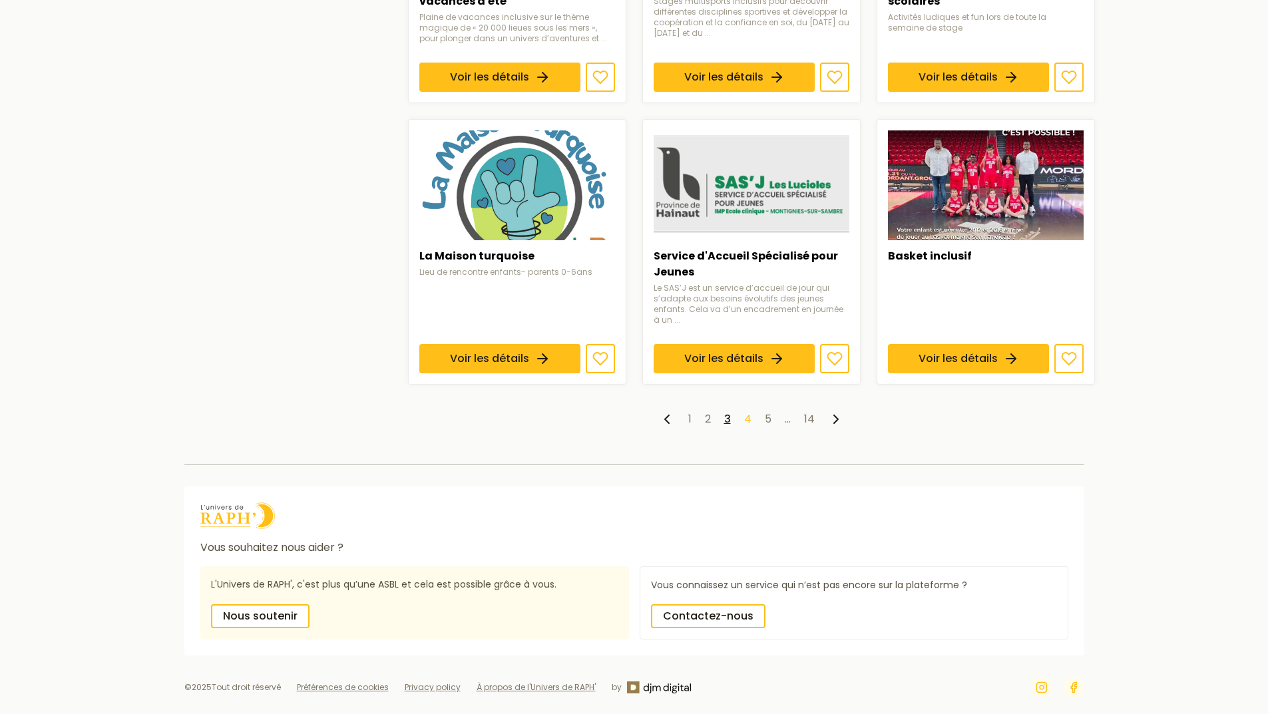
click at [747, 424] on link "4" at bounding box center [747, 418] width 7 height 15
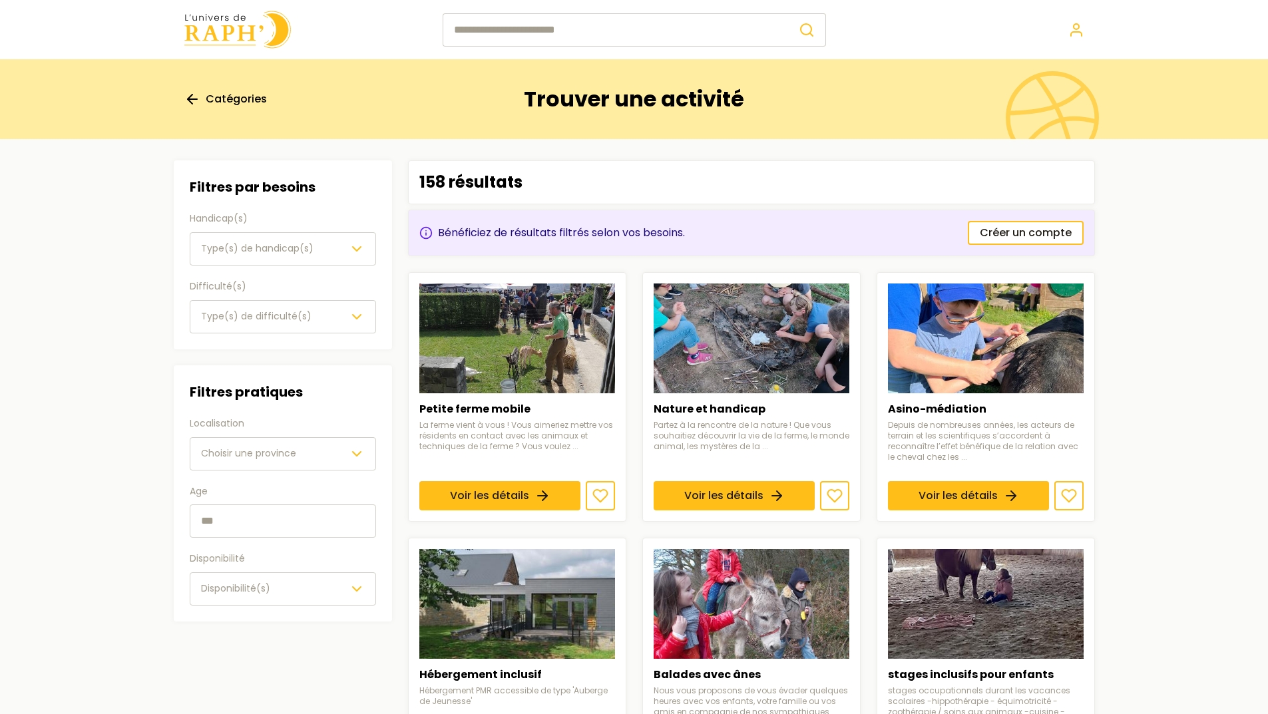
click at [264, 93] on span "Catégories" at bounding box center [236, 99] width 61 height 16
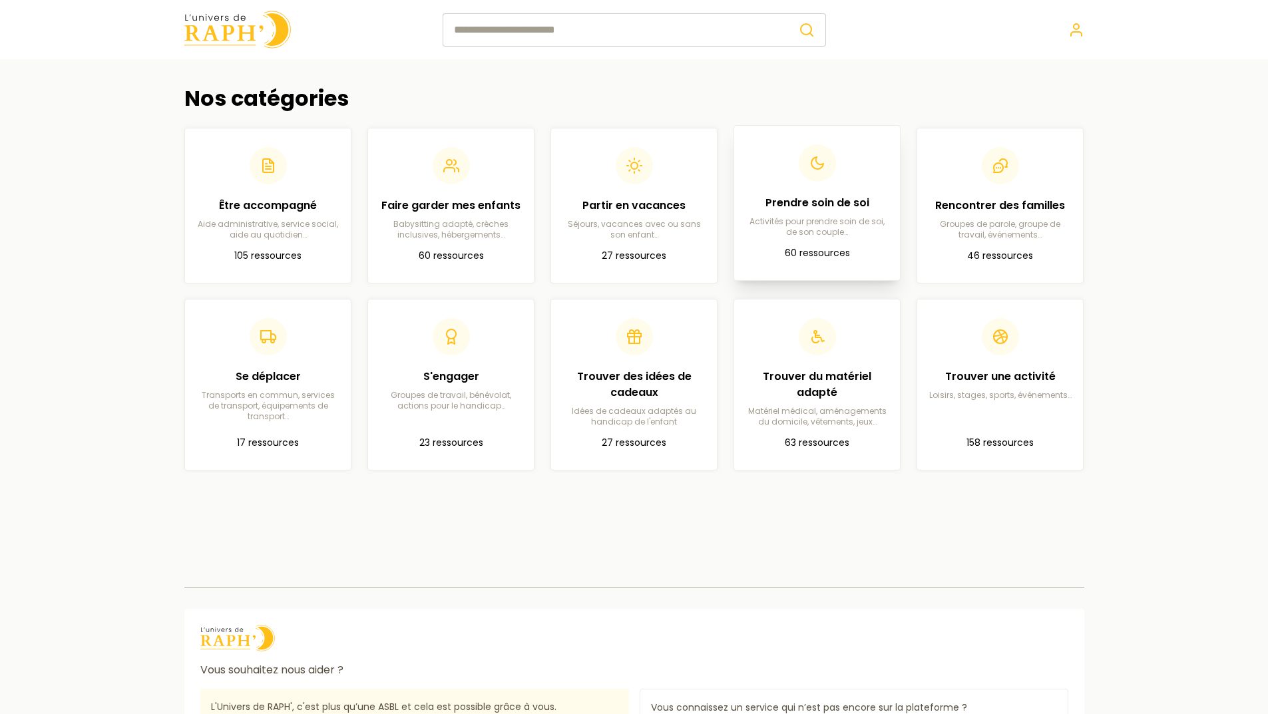
click at [759, 240] on article "Prendre soin de soi Activités pour prendre soin de soi, de son couple… 60 resso…" at bounding box center [817, 202] width 144 height 133
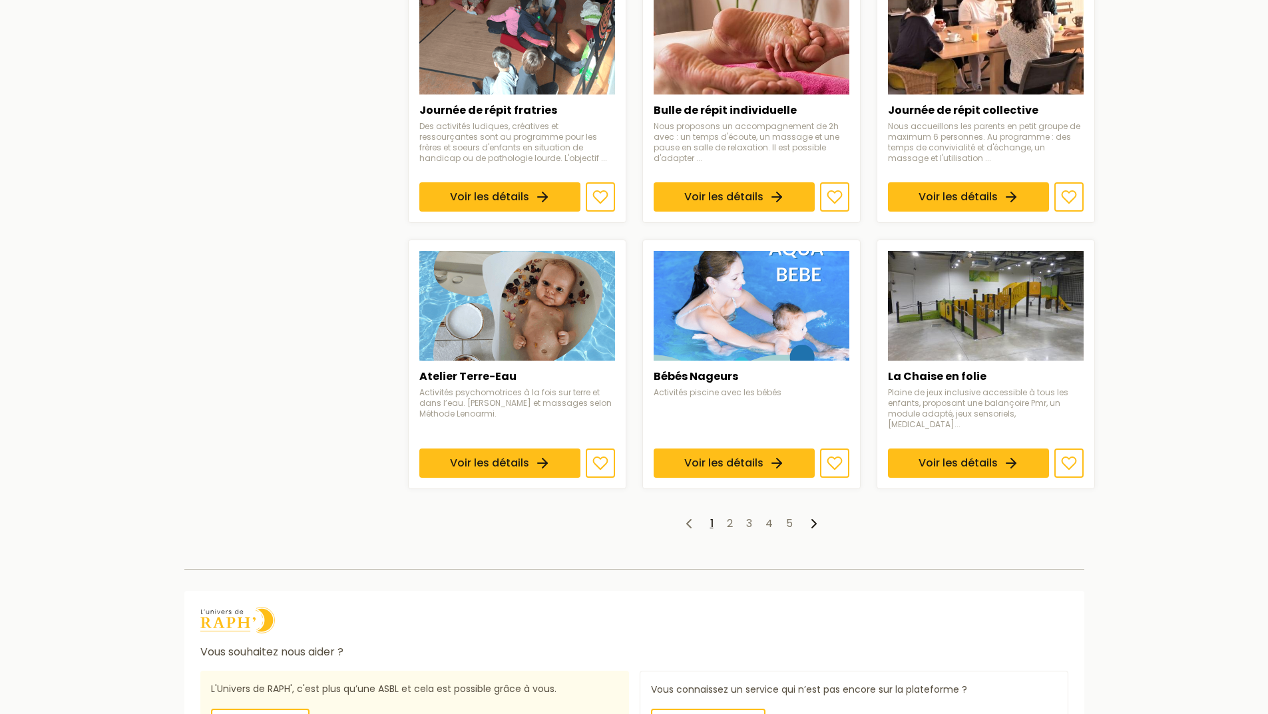
scroll to position [932, 0]
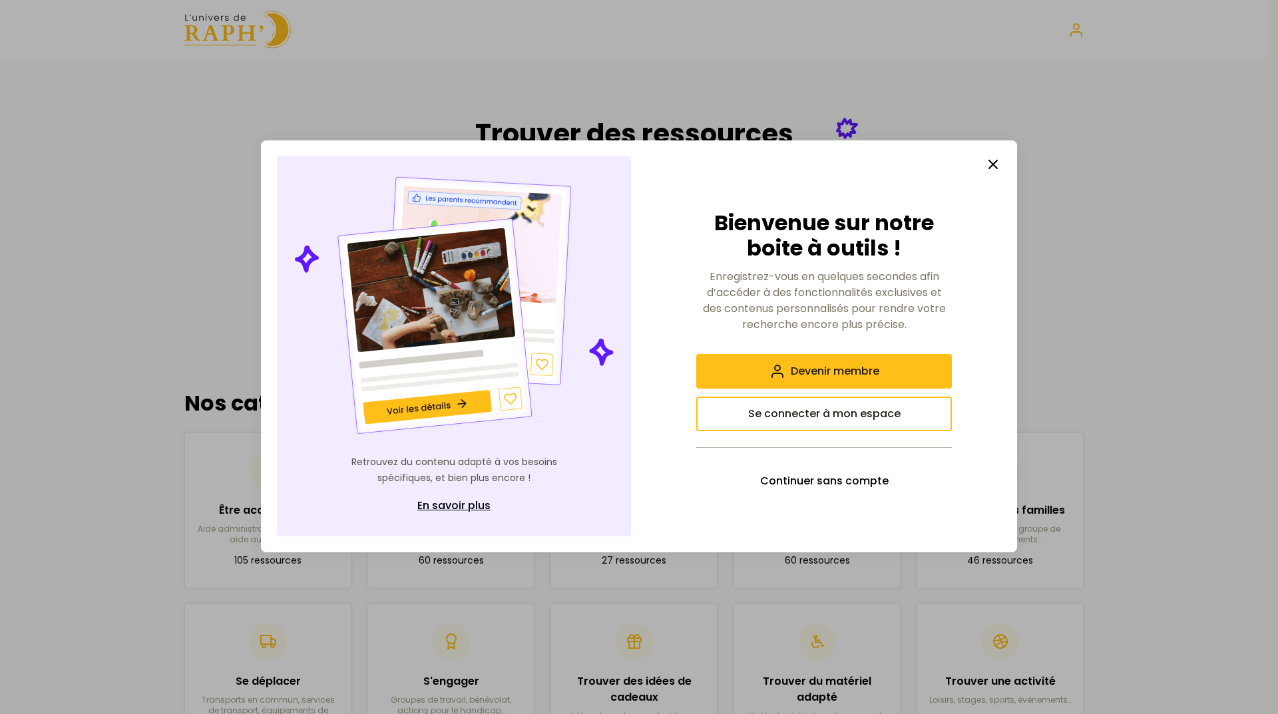
click at [994, 168] on icon "button" at bounding box center [993, 164] width 16 height 16
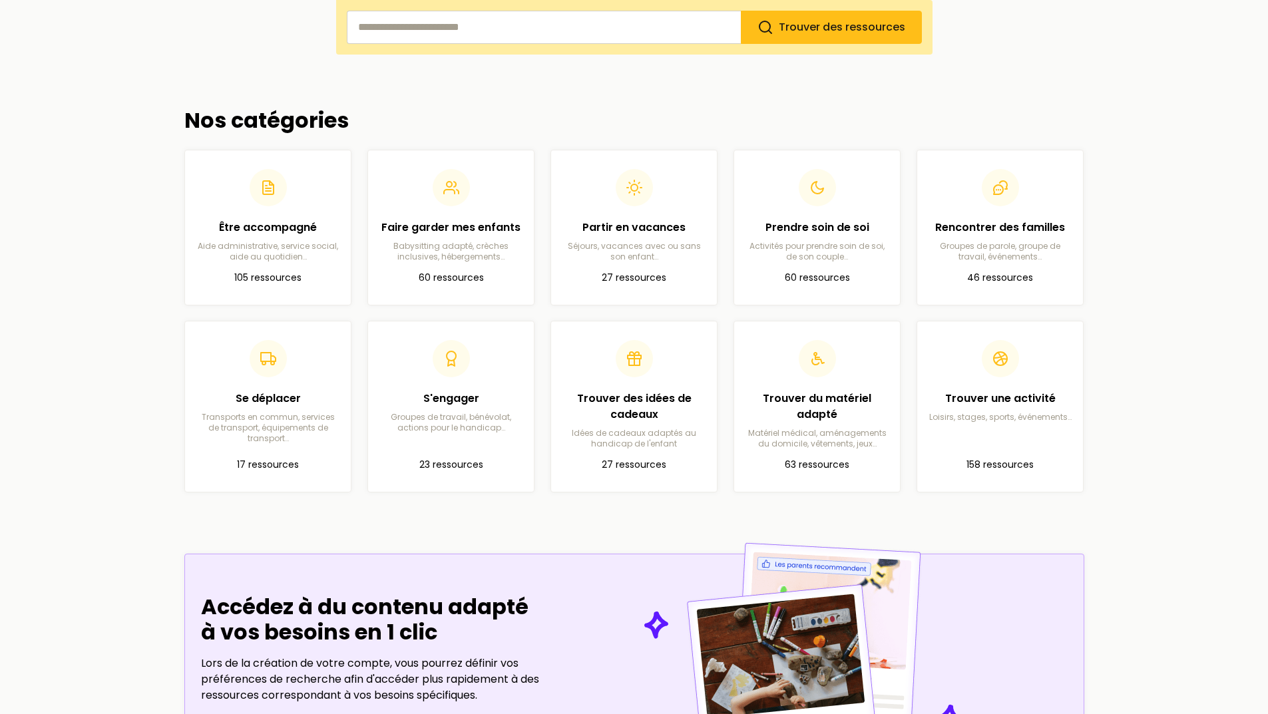
scroll to position [259, 0]
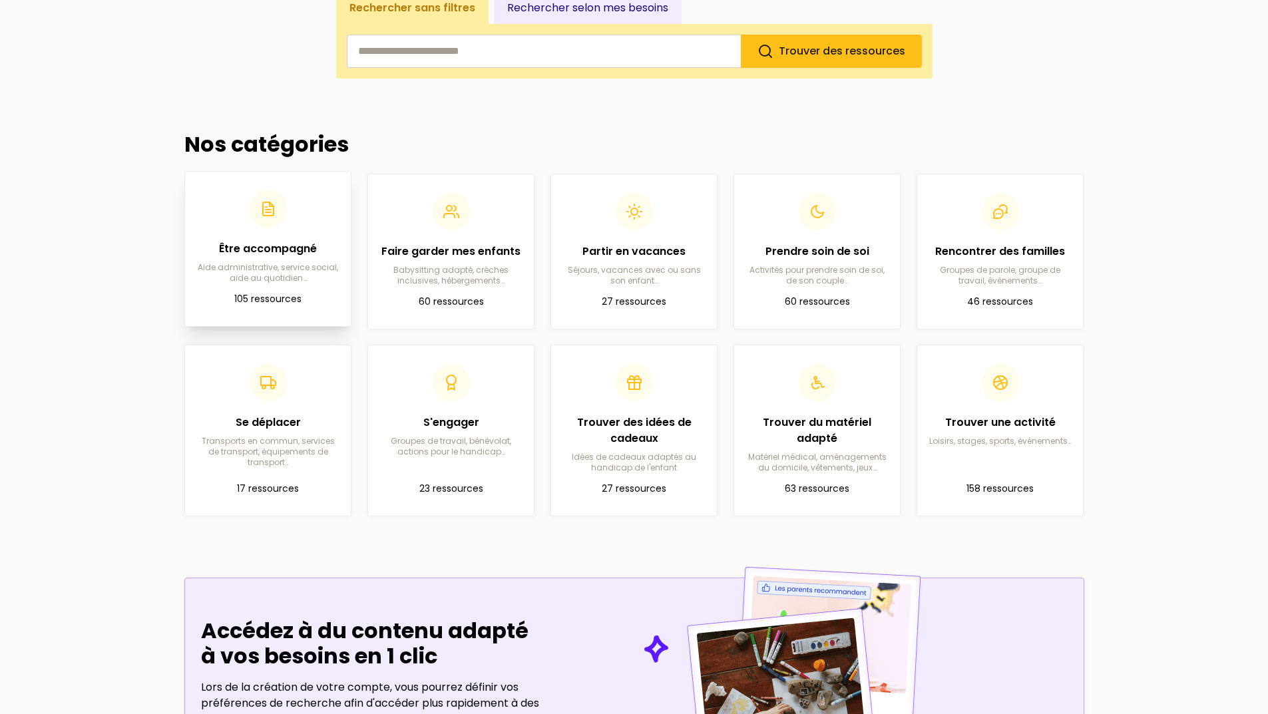
click at [291, 295] on p "105 ressources" at bounding box center [268, 300] width 144 height 16
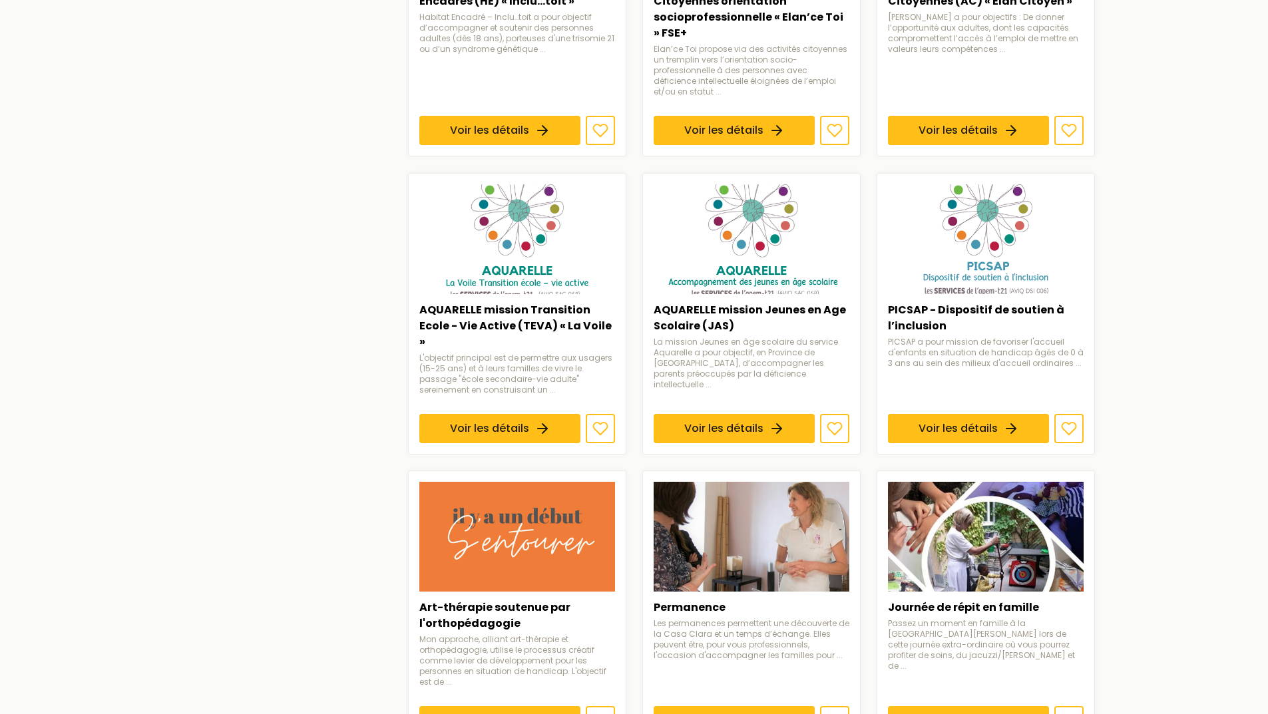
scroll to position [932, 0]
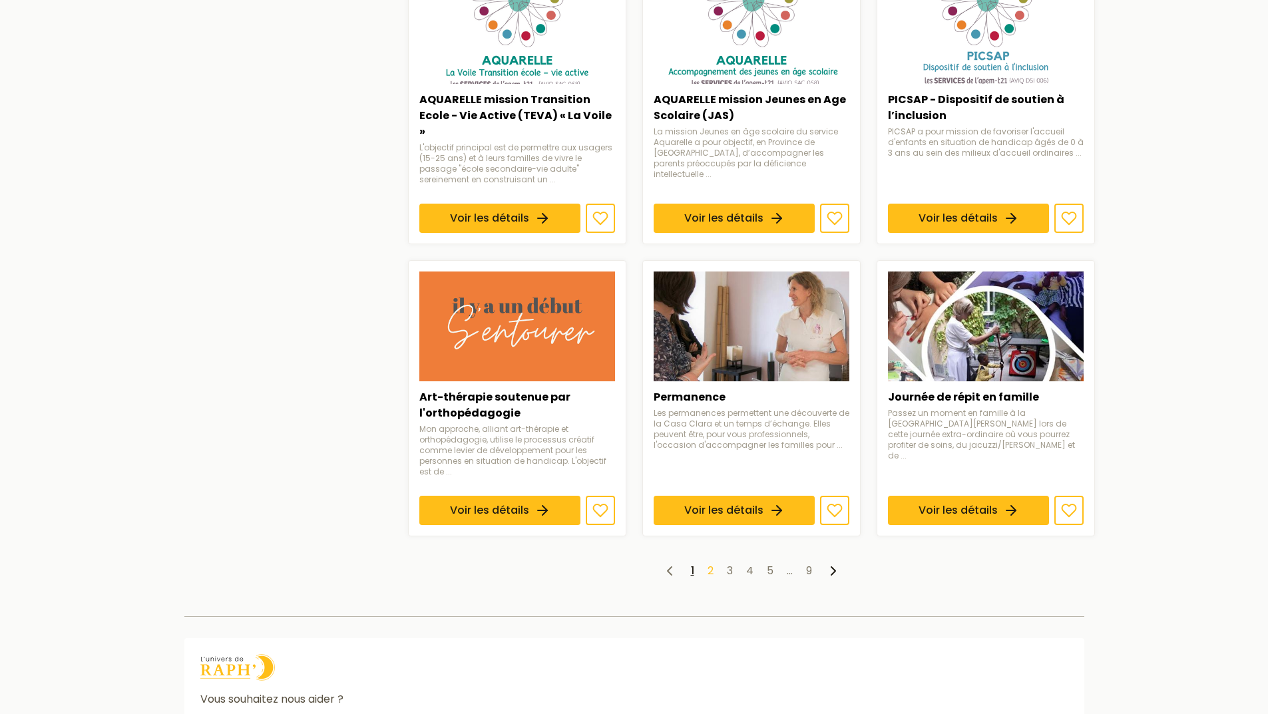
click at [712, 563] on link "2" at bounding box center [711, 570] width 6 height 15
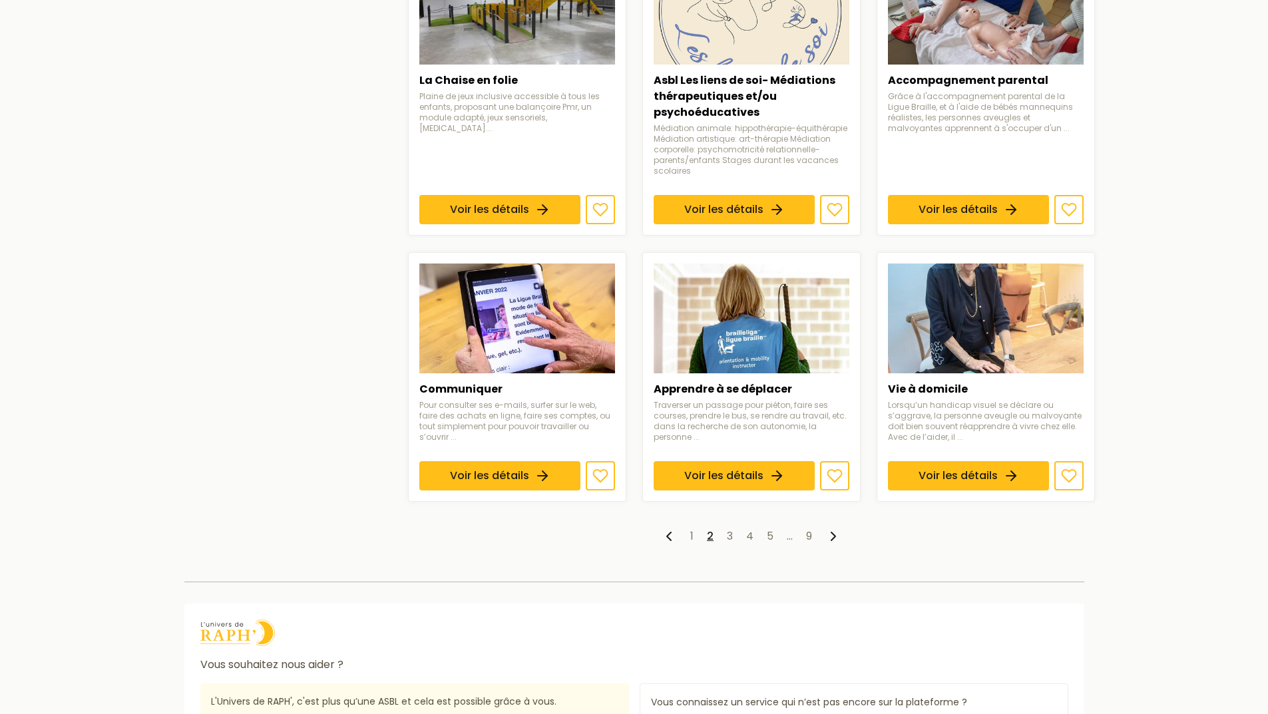
scroll to position [1030, 0]
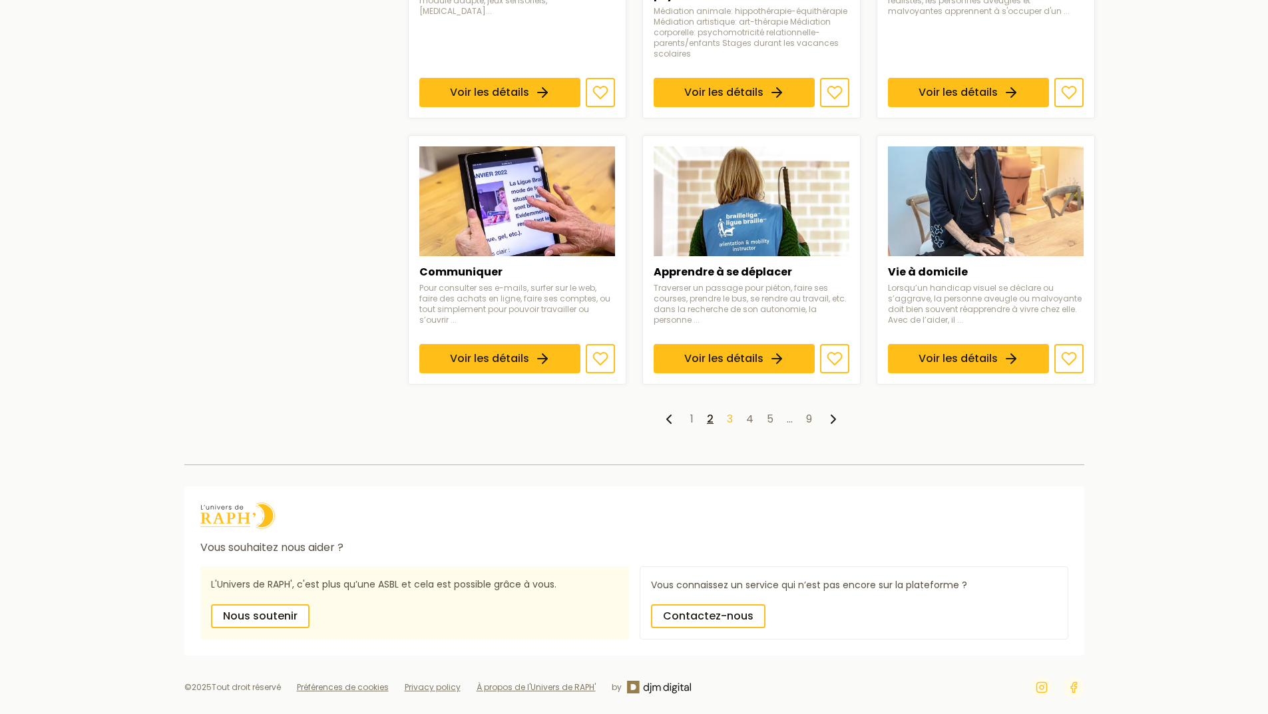
click at [728, 413] on link "3" at bounding box center [730, 418] width 6 height 15
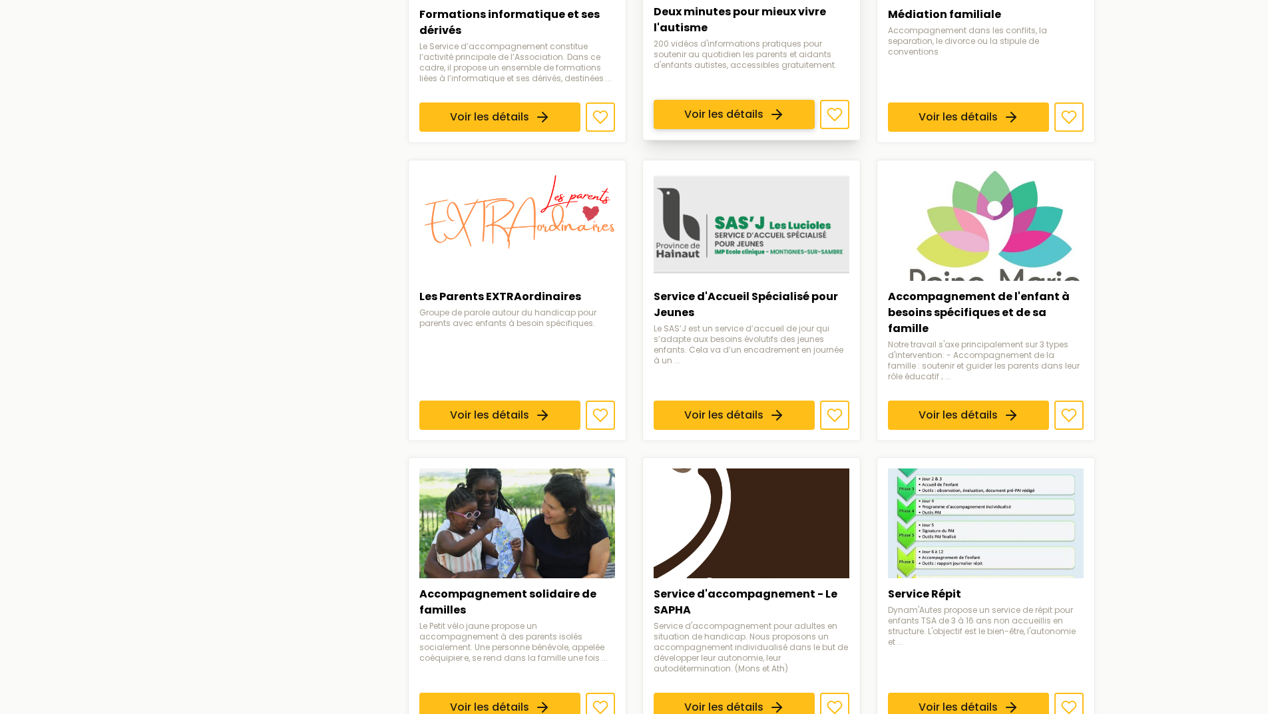
scroll to position [732, 0]
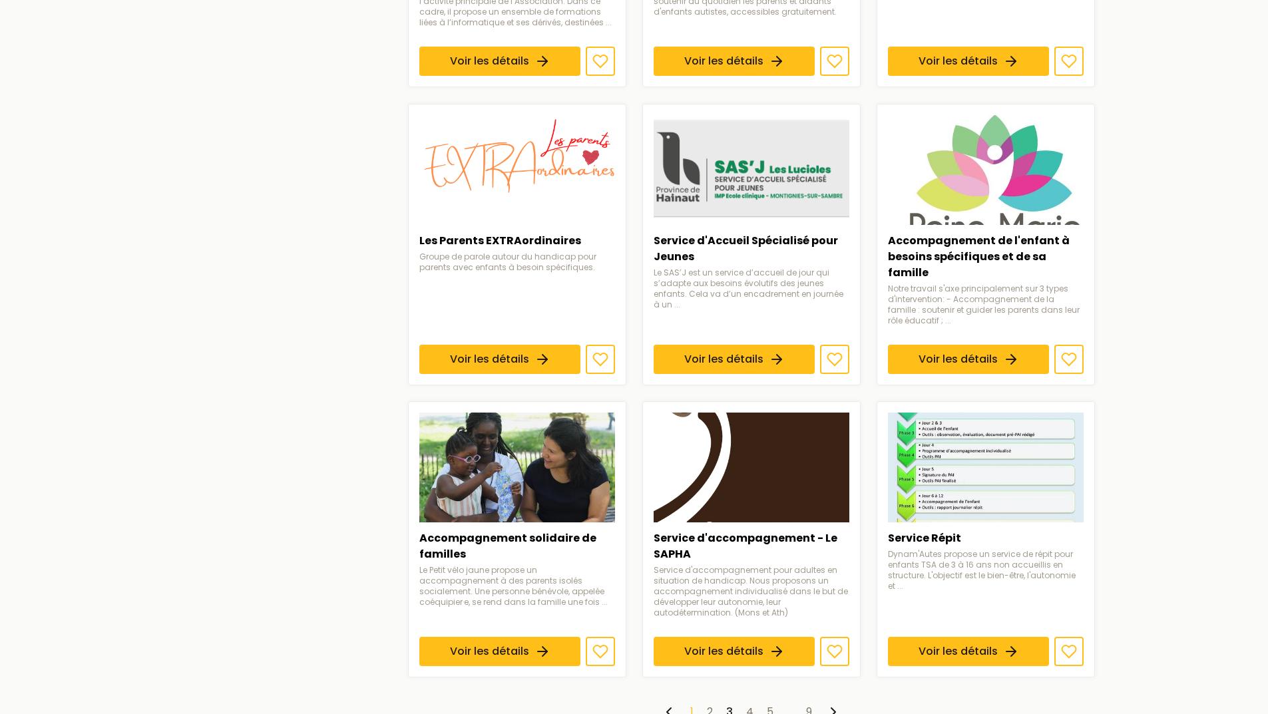
click at [692, 704] on link "1" at bounding box center [691, 711] width 3 height 15
